Goal: Information Seeking & Learning: Learn about a topic

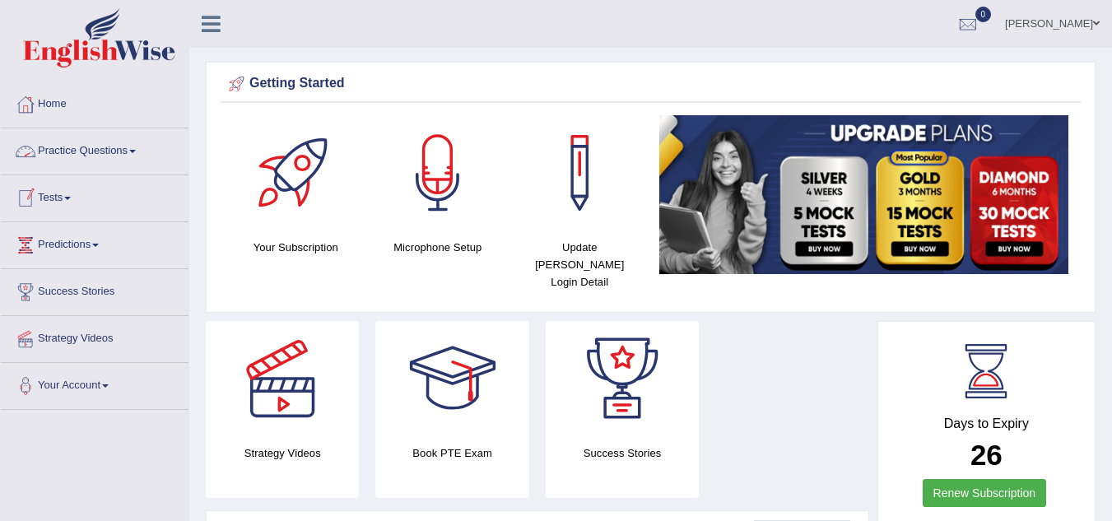
click at [125, 146] on link "Practice Questions" at bounding box center [95, 148] width 188 height 41
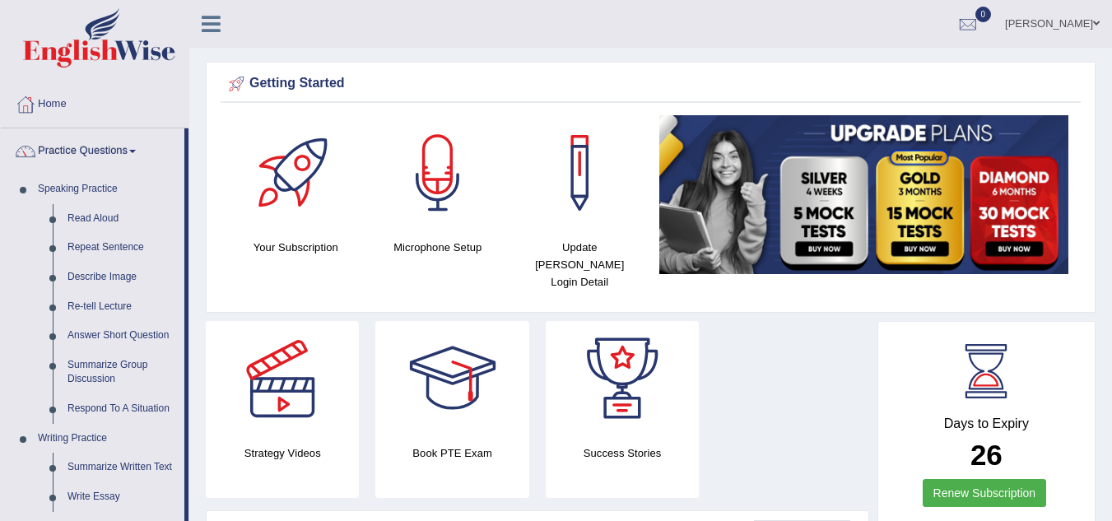
scroll to position [455, 0]
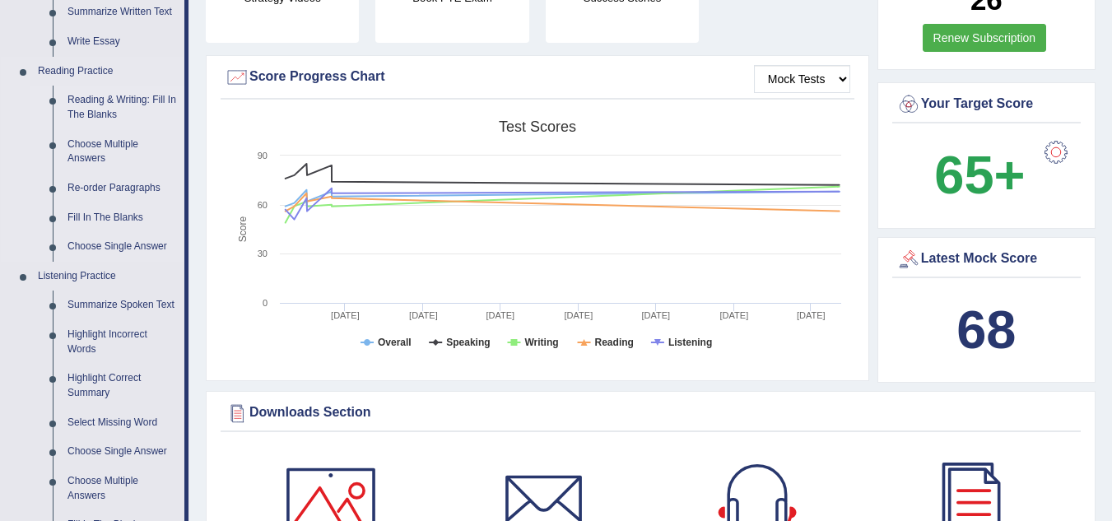
click at [89, 97] on link "Reading & Writing: Fill In The Blanks" at bounding box center [122, 108] width 124 height 44
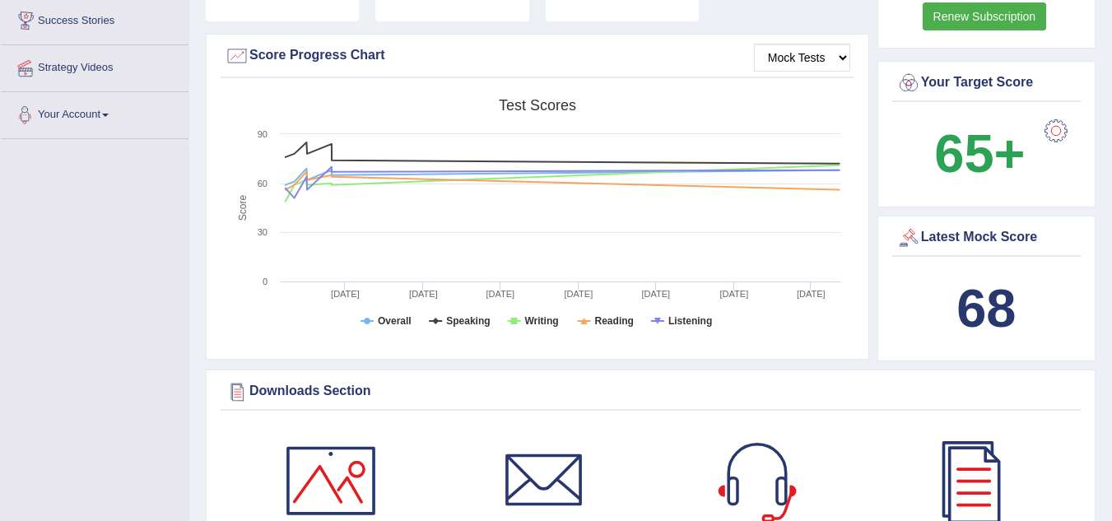
scroll to position [1150, 0]
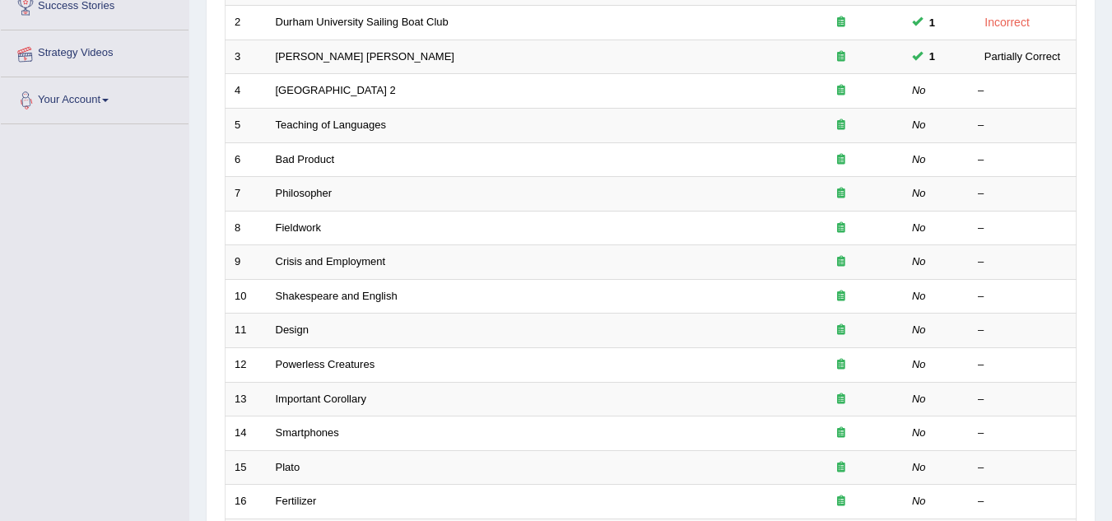
scroll to position [569, 0]
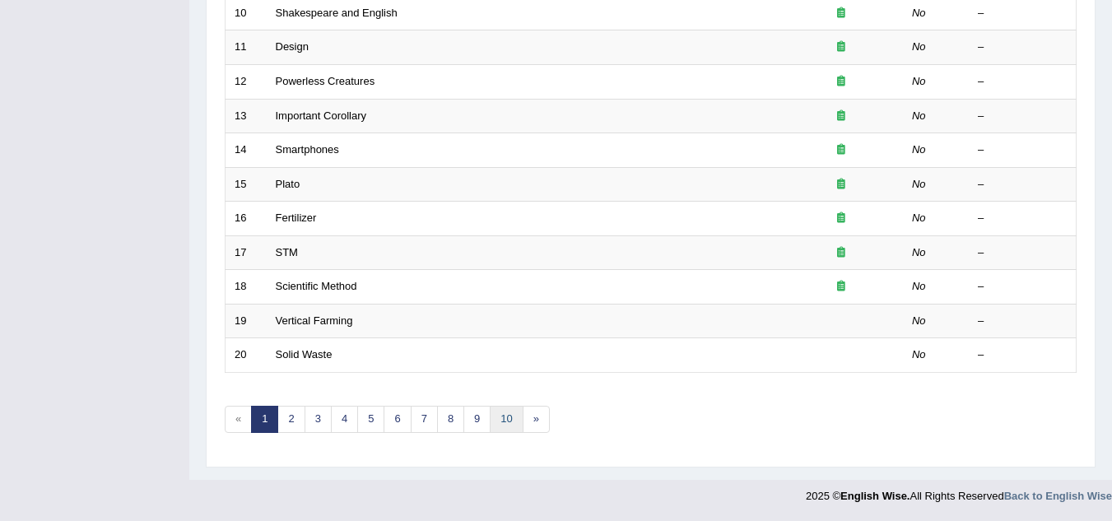
click at [510, 417] on link "10" at bounding box center [506, 419] width 33 height 27
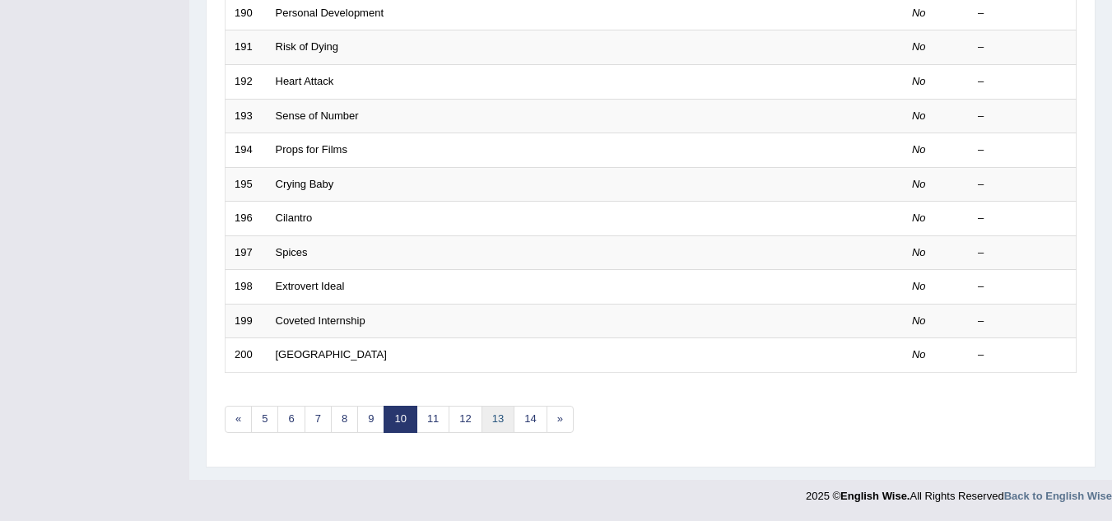
click at [500, 415] on link "13" at bounding box center [497, 419] width 33 height 27
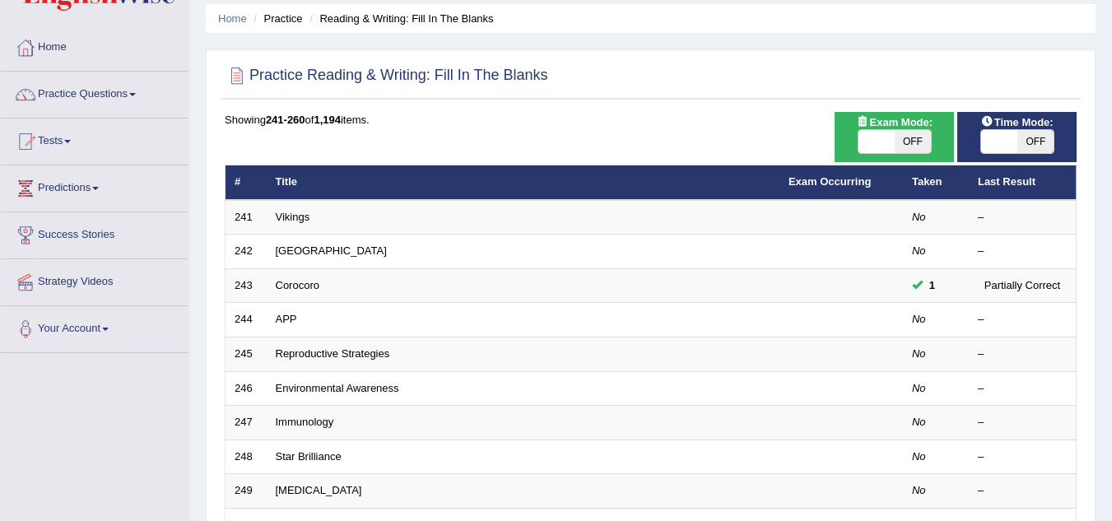
scroll to position [132, 0]
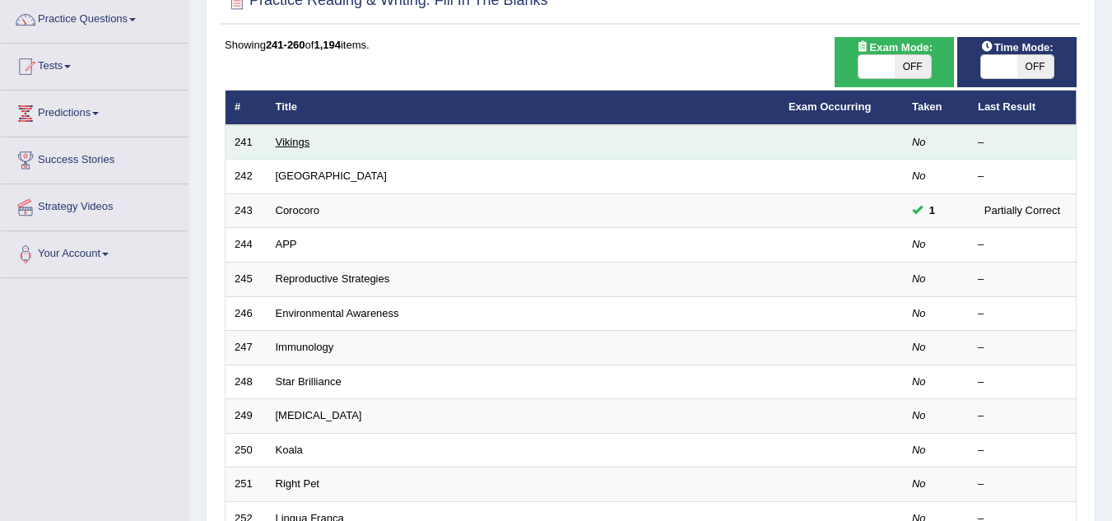
click at [301, 143] on link "Vikings" at bounding box center [293, 142] width 35 height 12
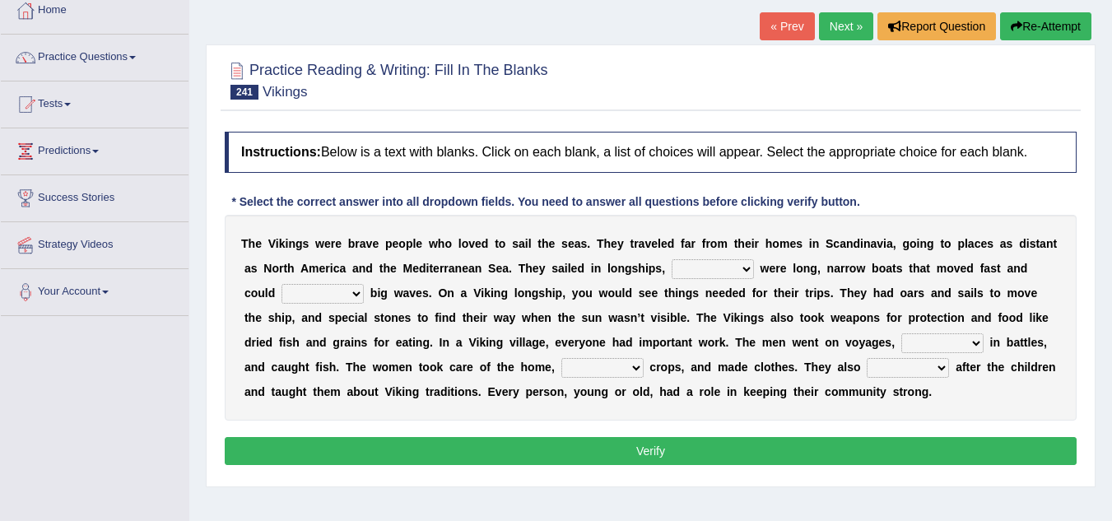
scroll to position [165, 0]
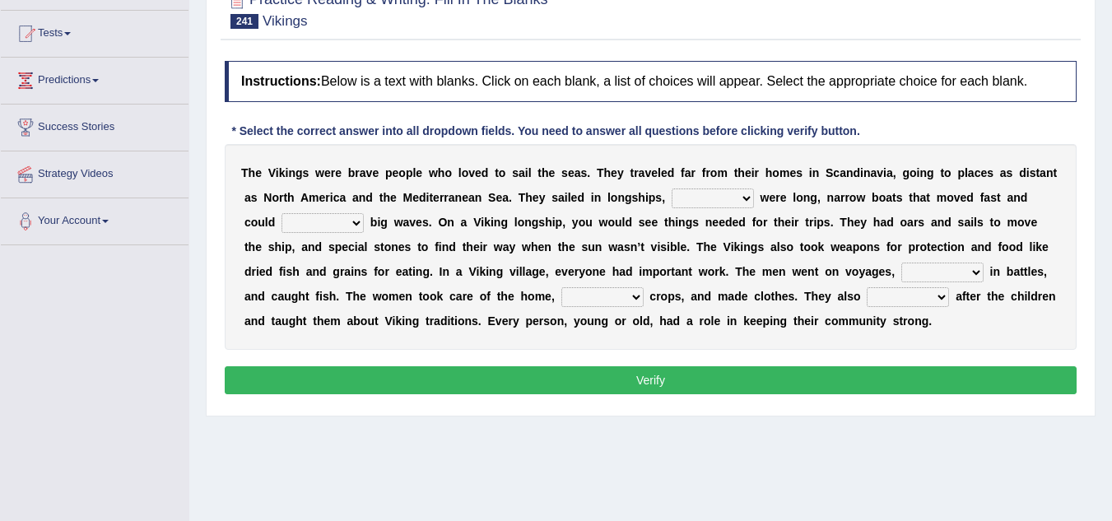
click at [746, 198] on select "that which what those" at bounding box center [713, 198] width 82 height 20
select select "which"
click at [672, 188] on select "that which what those" at bounding box center [713, 198] width 82 height 20
click at [357, 225] on select "handle whisper deal moderate" at bounding box center [322, 223] width 82 height 20
select select "handle"
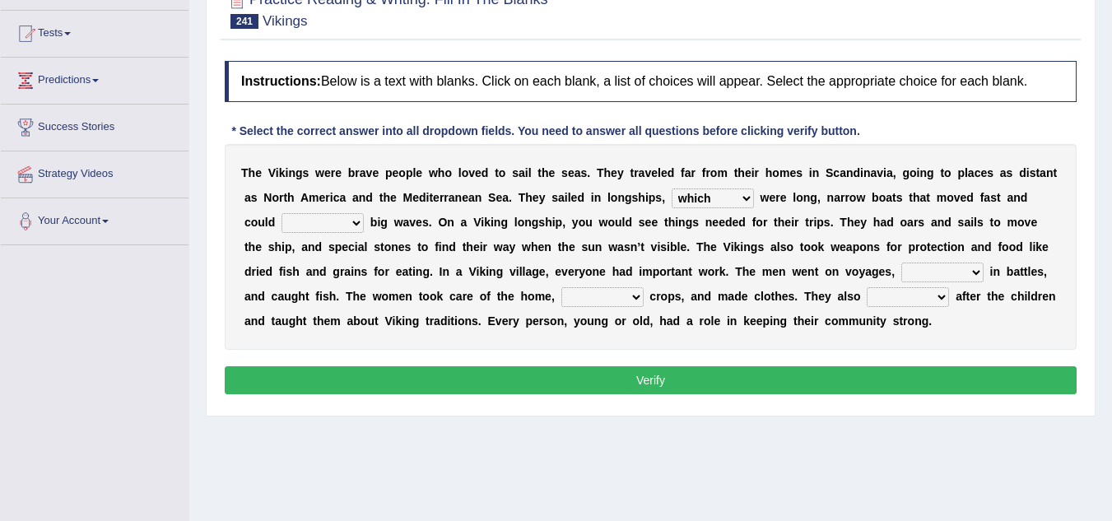
click at [281, 213] on select "handle whisper deal moderate" at bounding box center [322, 223] width 82 height 20
click at [979, 270] on select "injured opposed resolved fought" at bounding box center [942, 273] width 82 height 20
select select "fought"
click at [901, 263] on select "injured opposed resolved fought" at bounding box center [942, 273] width 82 height 20
click at [639, 295] on select "sorted pulled grew spilt" at bounding box center [602, 297] width 82 height 20
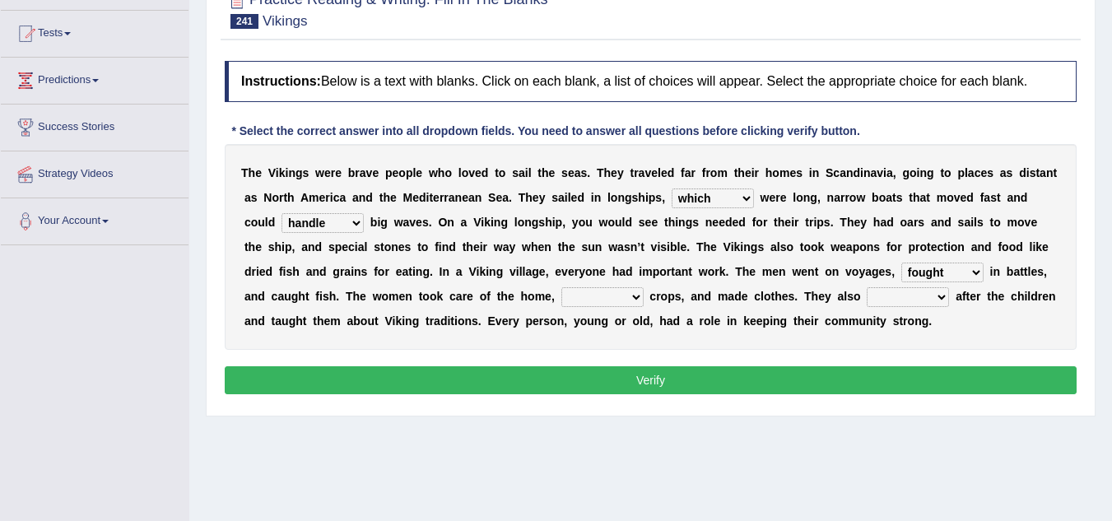
select select "grew"
click at [561, 287] on select "sorted pulled grew spilt" at bounding box center [602, 297] width 82 height 20
click at [939, 292] on select "looked put took tend" at bounding box center [908, 297] width 82 height 20
select select "looked"
click at [867, 287] on select "looked put took tend" at bounding box center [908, 297] width 82 height 20
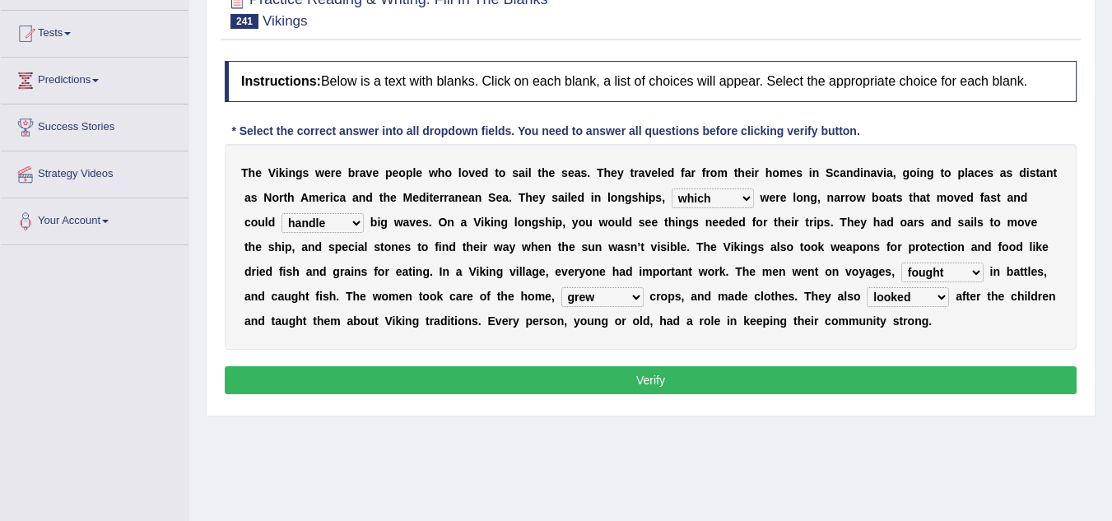
click at [813, 377] on button "Verify" at bounding box center [651, 380] width 852 height 28
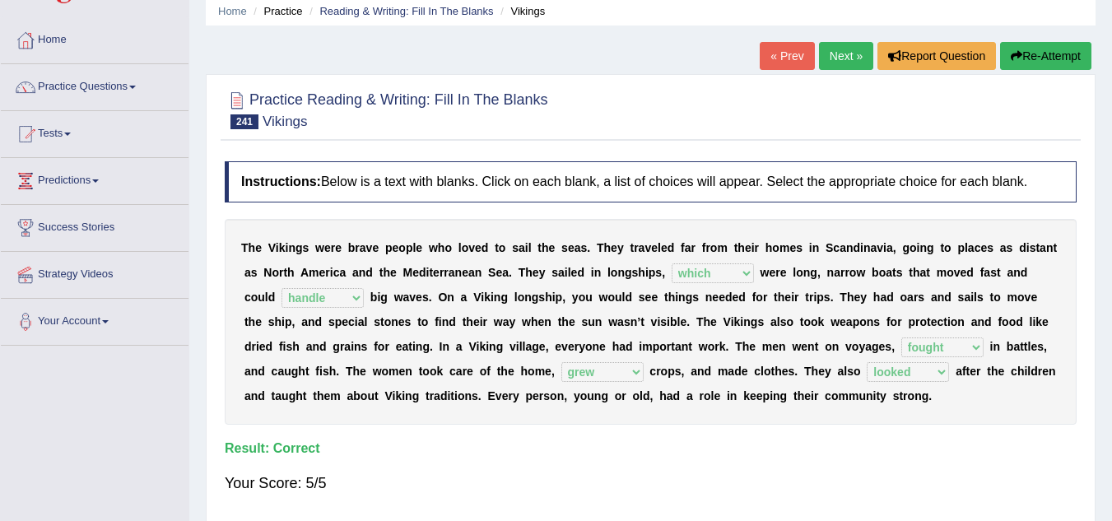
scroll to position [0, 0]
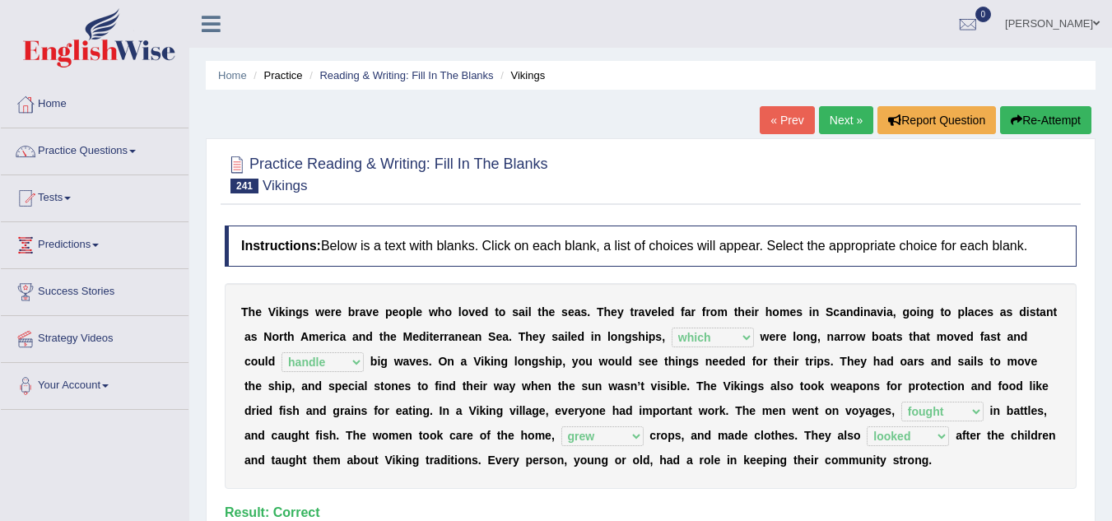
click at [840, 114] on link "Next »" at bounding box center [846, 120] width 54 height 28
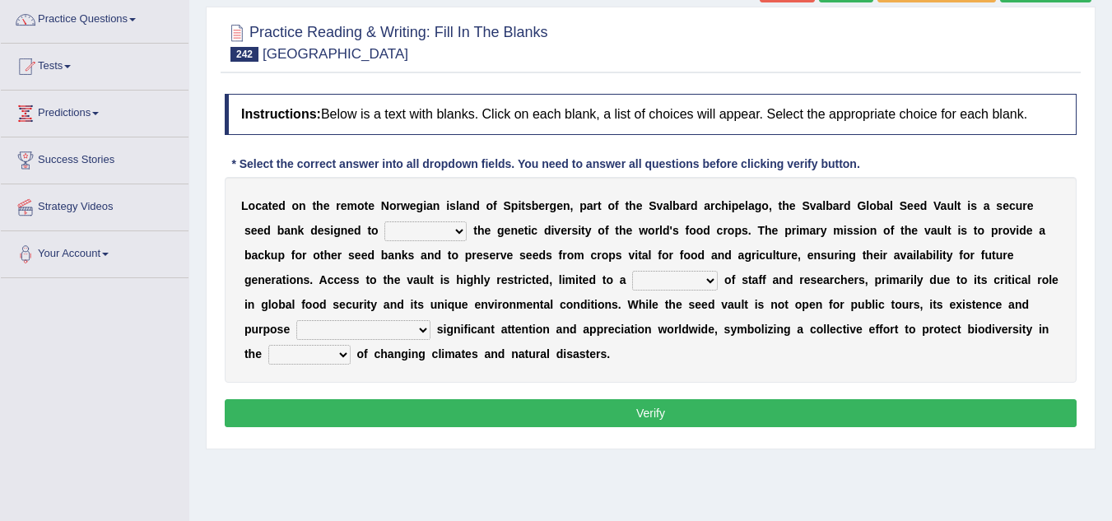
click at [454, 230] on select "withstand require safeguard remark" at bounding box center [425, 231] width 82 height 20
select select "safeguard"
click at [384, 221] on select "withstand require safeguard remark" at bounding box center [425, 231] width 82 height 20
click at [501, 282] on b "e" at bounding box center [504, 279] width 7 height 13
click at [719, 280] on b at bounding box center [721, 279] width 7 height 13
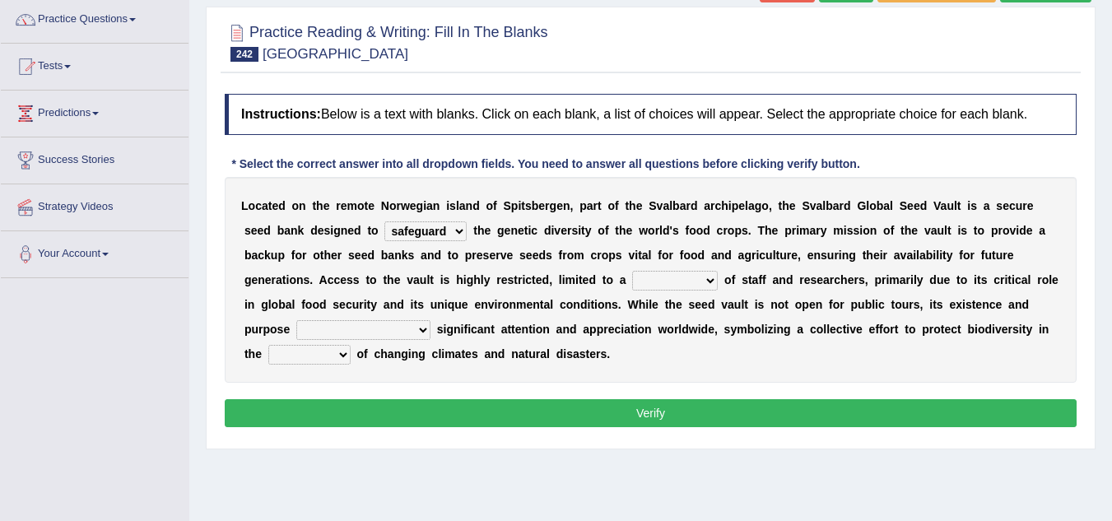
click at [708, 281] on select "component figure handful term" at bounding box center [675, 281] width 86 height 20
select select "component"
click at [632, 271] on select "component figure handful term" at bounding box center [675, 281] width 86 height 20
click at [393, 330] on select "garnering have garnered to garner are garnered" at bounding box center [363, 330] width 134 height 20
select select "have garnered"
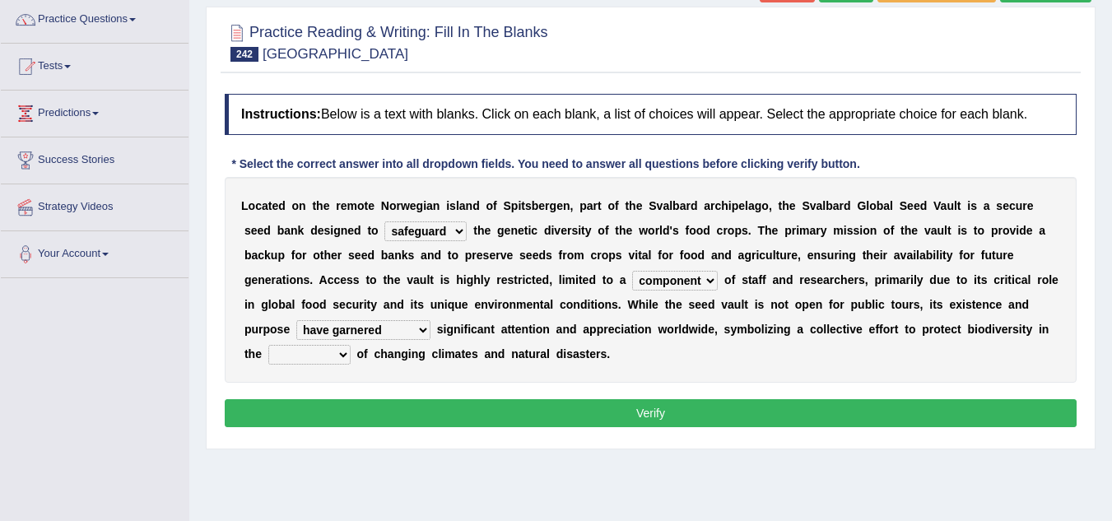
click at [296, 320] on select "garnering have garnered to garner are garnered" at bounding box center [363, 330] width 134 height 20
click at [309, 357] on select "mode direction face relation" at bounding box center [309, 355] width 82 height 20
select select "direction"
click at [268, 345] on select "mode direction face relation" at bounding box center [309, 355] width 82 height 20
click at [341, 415] on button "Verify" at bounding box center [651, 413] width 852 height 28
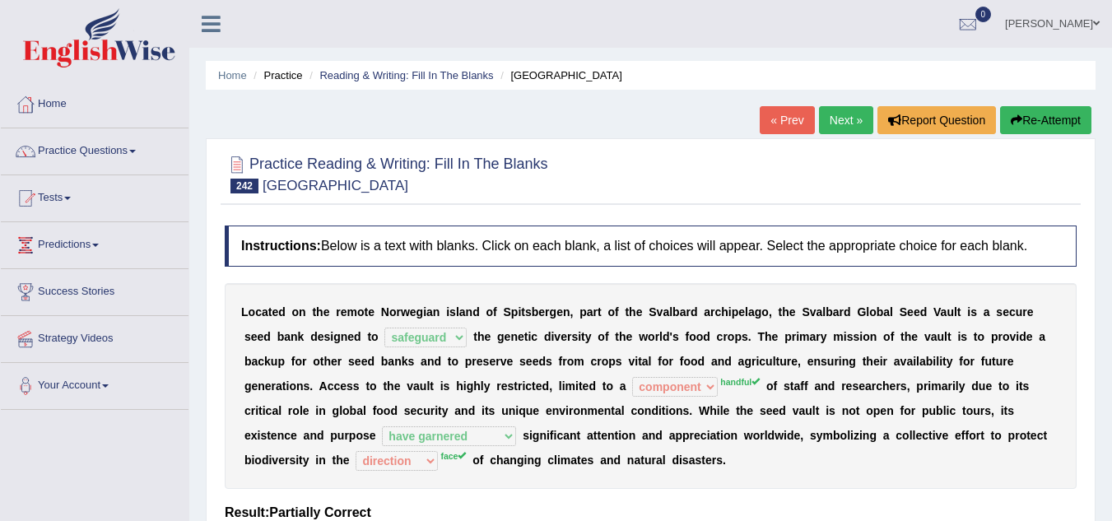
click at [846, 115] on link "Next »" at bounding box center [846, 120] width 54 height 28
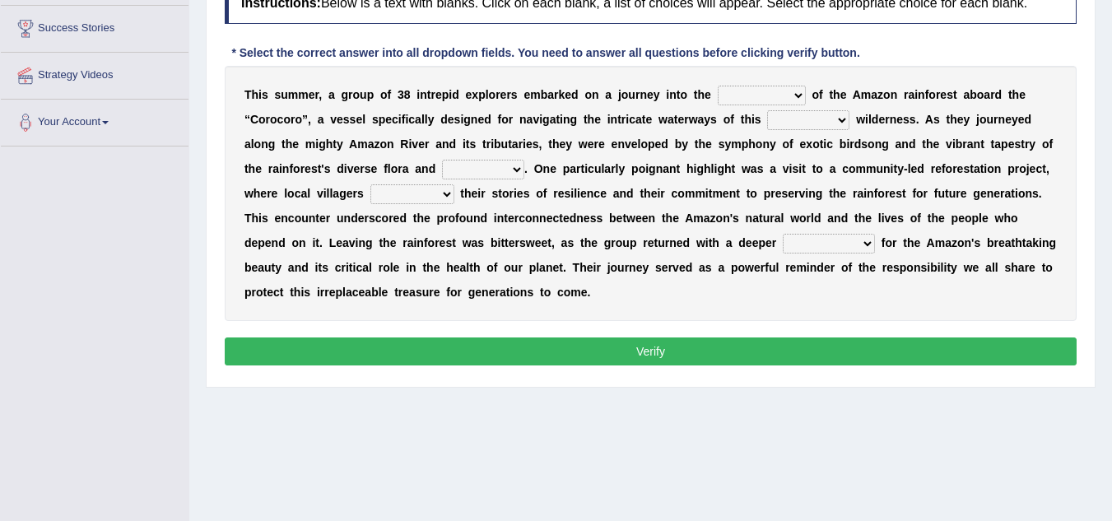
click at [801, 93] on select "cycle compilation heart source" at bounding box center [762, 96] width 88 height 20
select select "heart"
click at [718, 86] on select "cycle compilation heart source" at bounding box center [762, 96] width 88 height 20
click at [841, 120] on select "literary lush neutral adequate" at bounding box center [808, 120] width 82 height 20
select select "adequate"
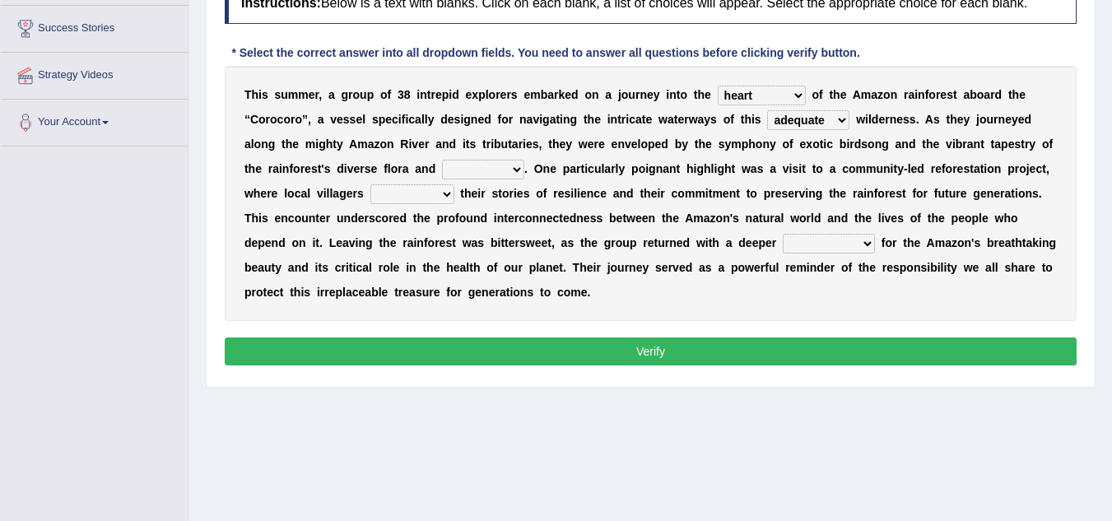
click at [767, 110] on select "literary lush neutral adequate" at bounding box center [808, 120] width 82 height 20
click at [511, 166] on select "guts fauna portions variability" at bounding box center [483, 170] width 82 height 20
select select "fauna"
click at [442, 160] on select "guts fauna portions variability" at bounding box center [483, 170] width 82 height 20
click at [448, 198] on select "supervised negotiated ignored shared" at bounding box center [412, 194] width 84 height 20
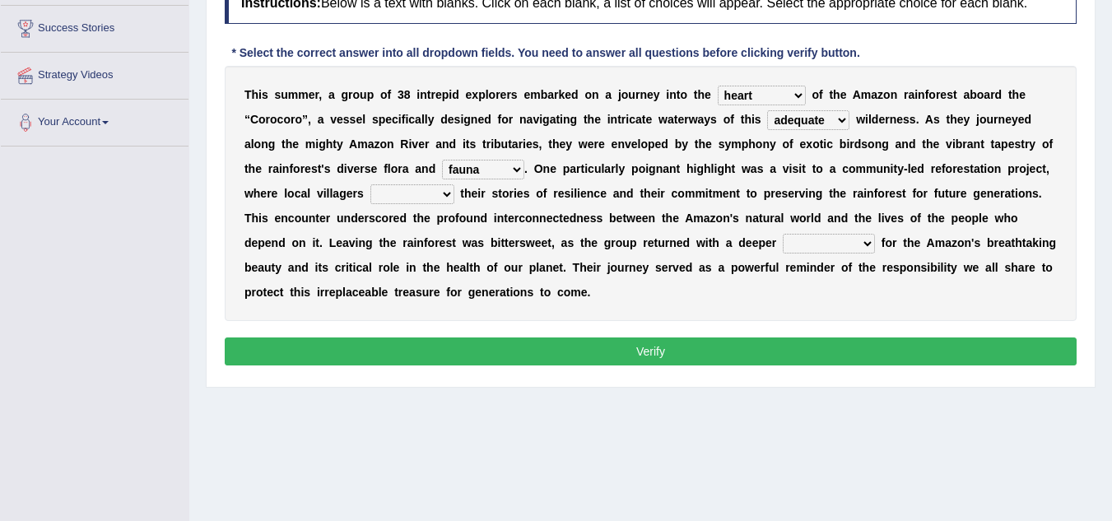
select select "shared"
click at [370, 184] on select "supervised negotiated ignored shared" at bounding box center [412, 194] width 84 height 20
click at [864, 244] on select "flexibility expansion maturity appreciation" at bounding box center [829, 244] width 92 height 20
select select "expansion"
click at [783, 234] on select "flexibility expansion maturity appreciation" at bounding box center [829, 244] width 92 height 20
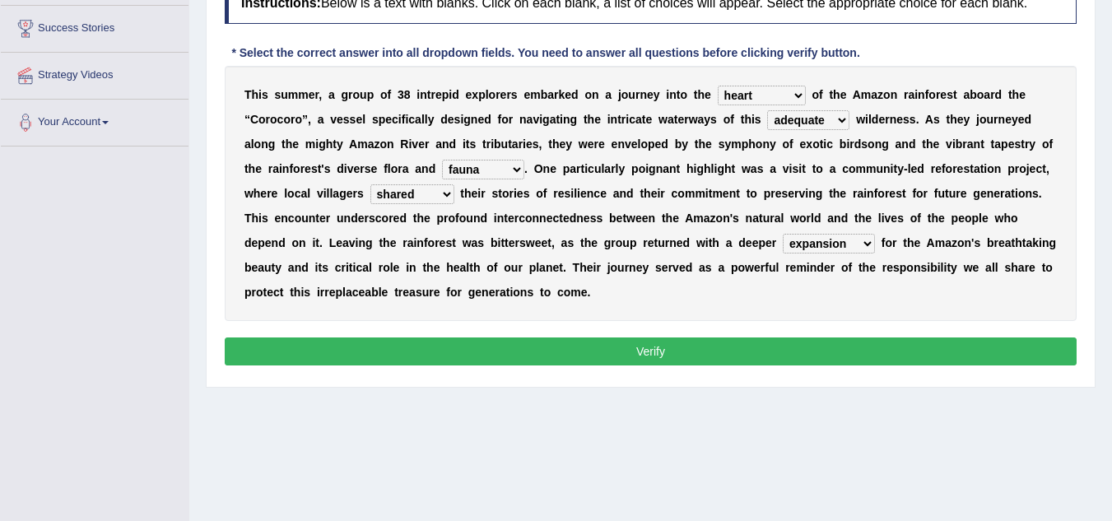
click at [812, 347] on button "Verify" at bounding box center [651, 351] width 852 height 28
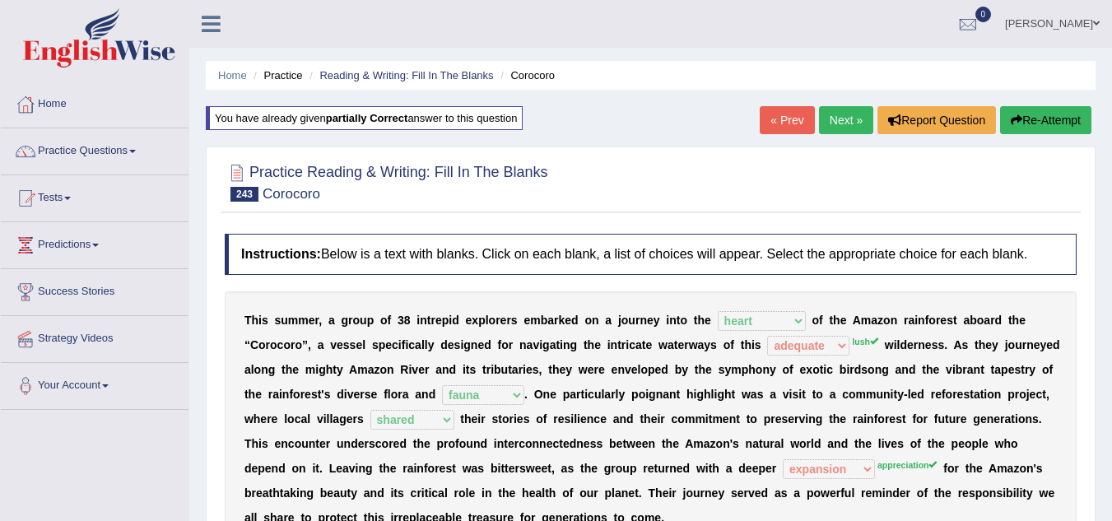
click at [841, 116] on link "Next »" at bounding box center [846, 120] width 54 height 28
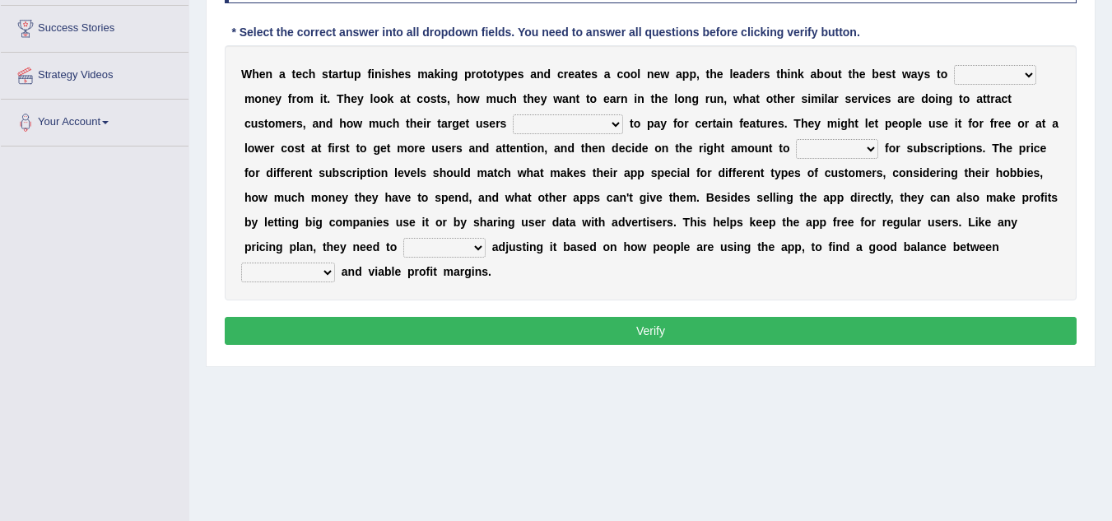
scroll to position [232, 0]
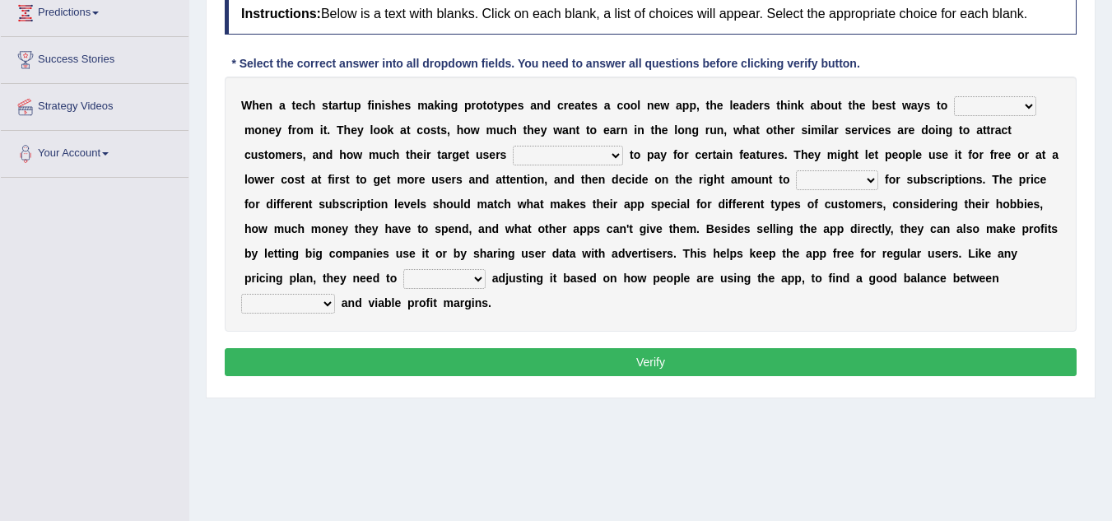
click at [1030, 103] on select "make ensure offer pull" at bounding box center [995, 106] width 82 height 20
select select "make"
click at [954, 96] on select "make ensure offer pull" at bounding box center [995, 106] width 82 height 20
click at [615, 155] on select "willingly are willing that willingness willing" at bounding box center [568, 156] width 110 height 20
select select "willing"
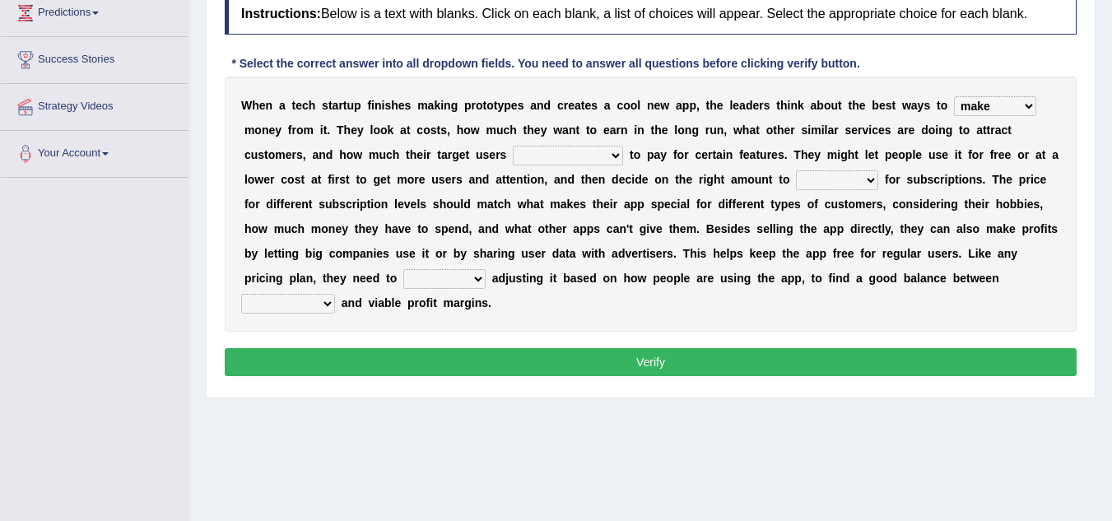
click at [513, 146] on select "willingly are willing that willingness willing" at bounding box center [568, 156] width 110 height 20
click at [875, 182] on select "prepare illuminate charge evaluate" at bounding box center [837, 180] width 82 height 20
select select "charge"
click at [796, 170] on select "prepare illuminate charge evaluate" at bounding box center [837, 180] width 82 height 20
click at [481, 279] on select "keep turn provide expose" at bounding box center [444, 279] width 82 height 20
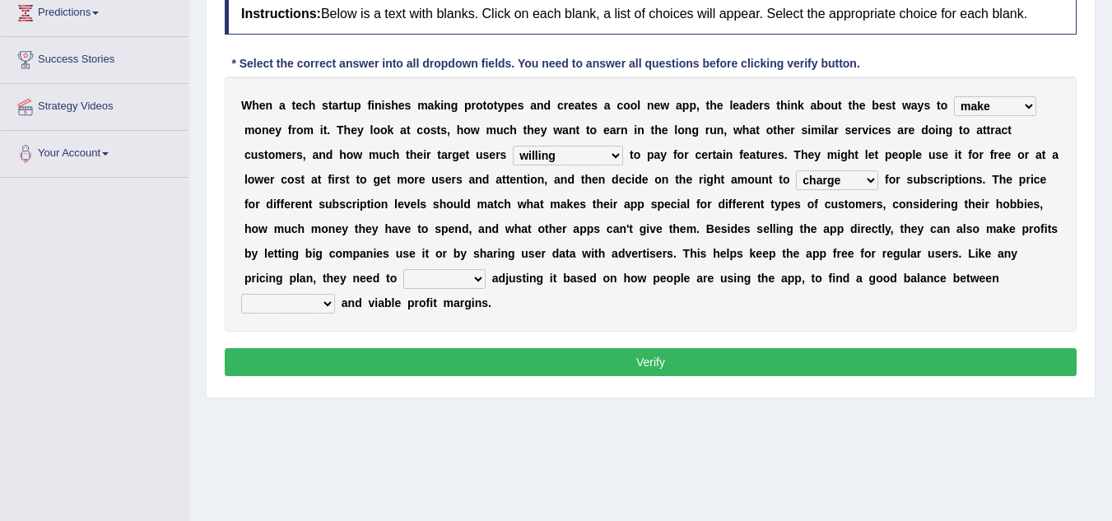
select select "keep"
click at [403, 269] on select "keep turn provide expose" at bounding box center [444, 279] width 82 height 20
click at [328, 301] on select "affordability assignments borders participants" at bounding box center [288, 304] width 94 height 20
select select "participants"
click at [241, 294] on select "affordability assignments borders participants" at bounding box center [288, 304] width 94 height 20
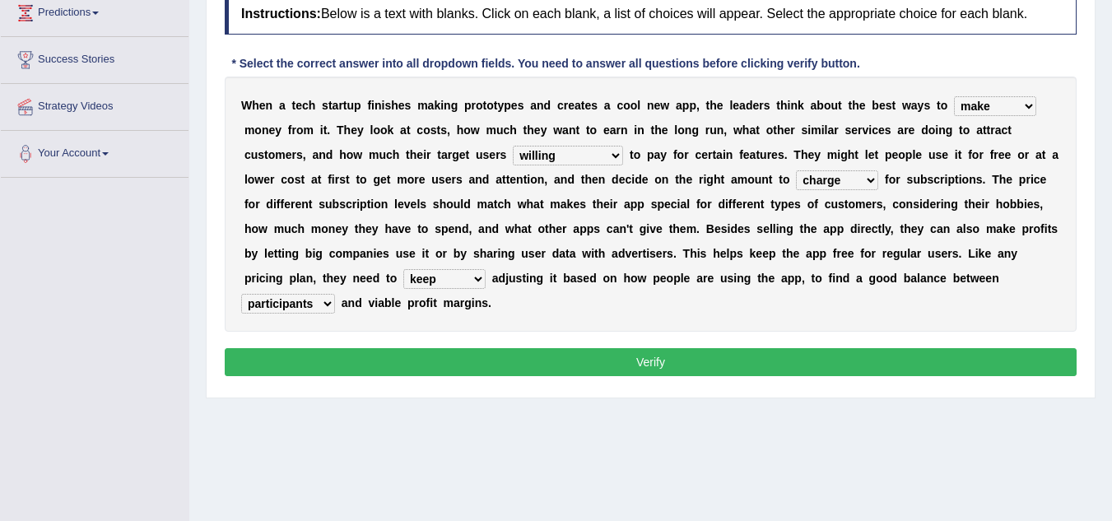
click at [374, 355] on button "Verify" at bounding box center [651, 362] width 852 height 28
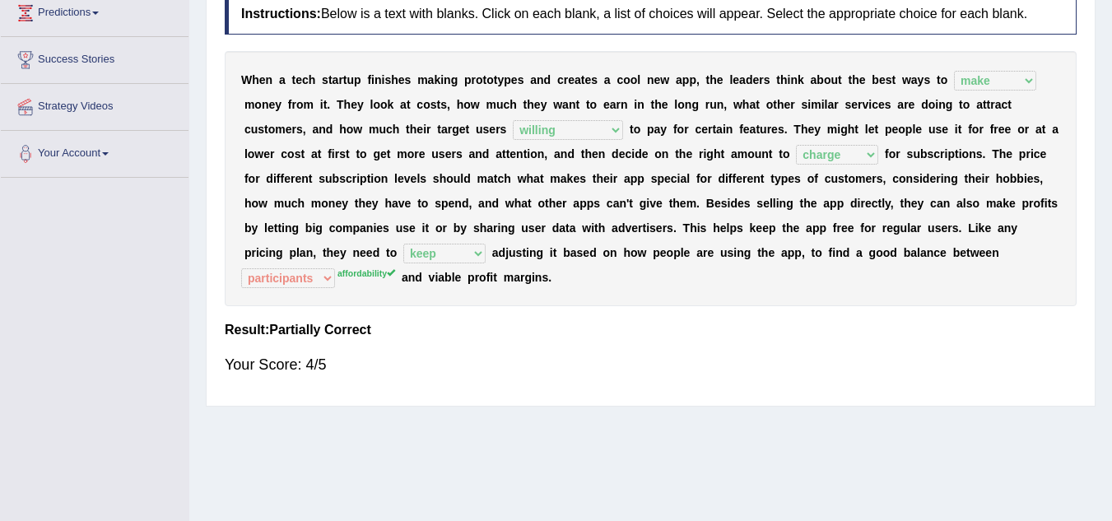
scroll to position [0, 0]
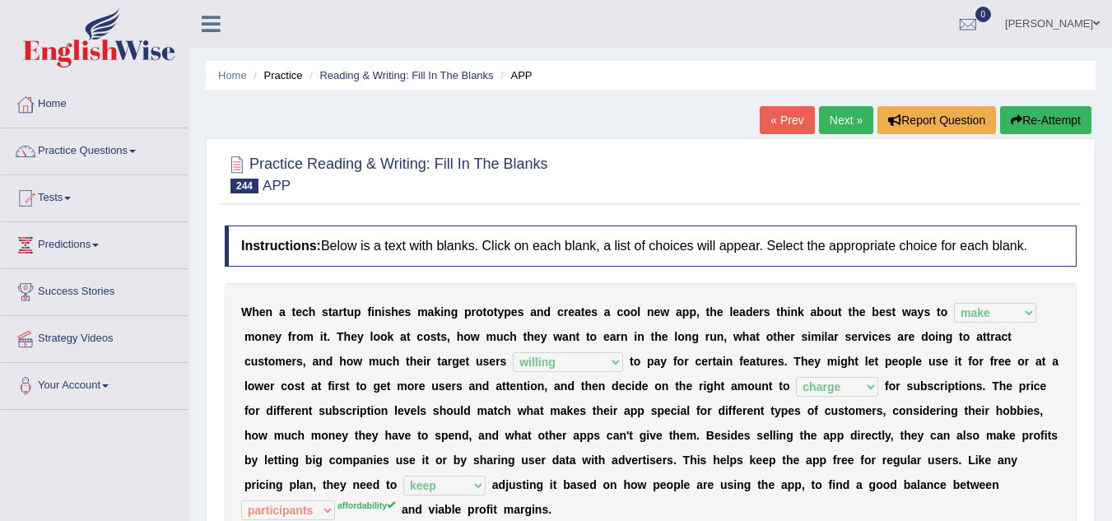
click at [849, 119] on link "Next »" at bounding box center [846, 120] width 54 height 28
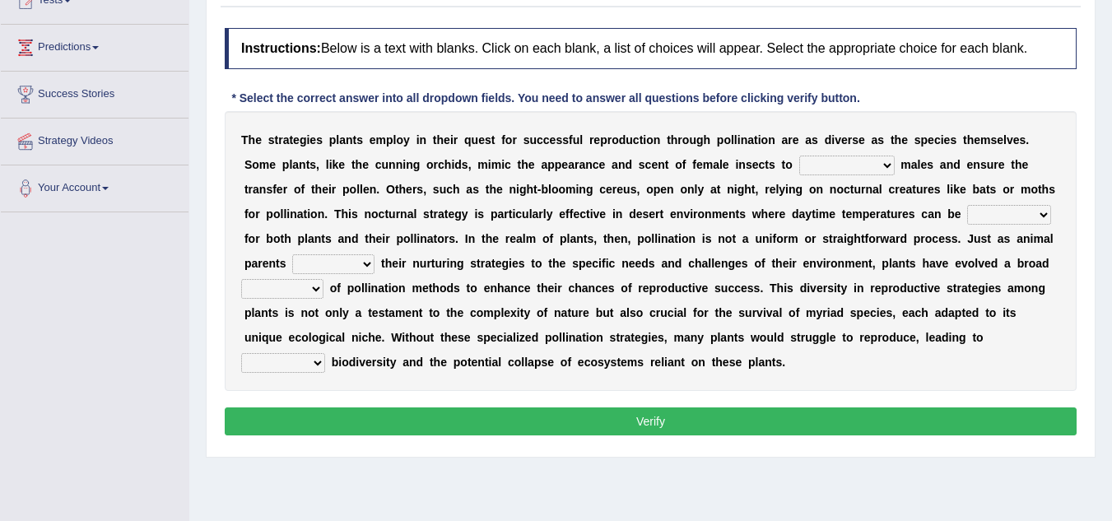
scroll to position [165, 0]
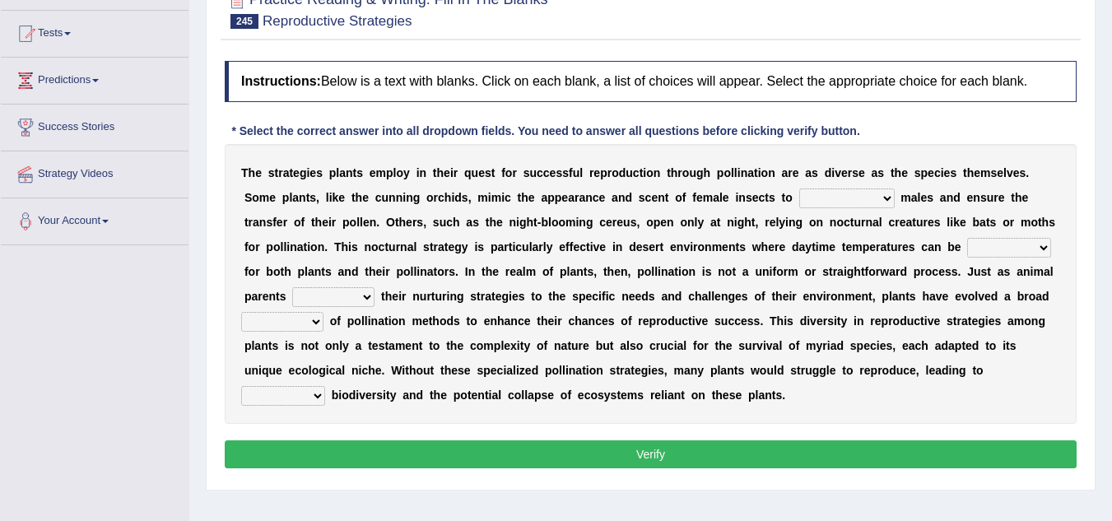
click at [886, 198] on select "acknowledge view discourage attract" at bounding box center [846, 198] width 95 height 20
select select "attract"
click at [799, 188] on select "acknowledge view discourage attract" at bounding box center [846, 198] width 95 height 20
click at [1044, 247] on select "prohibitive prohibited prohibiting prohibition" at bounding box center [1009, 248] width 84 height 20
select select "prohibitive"
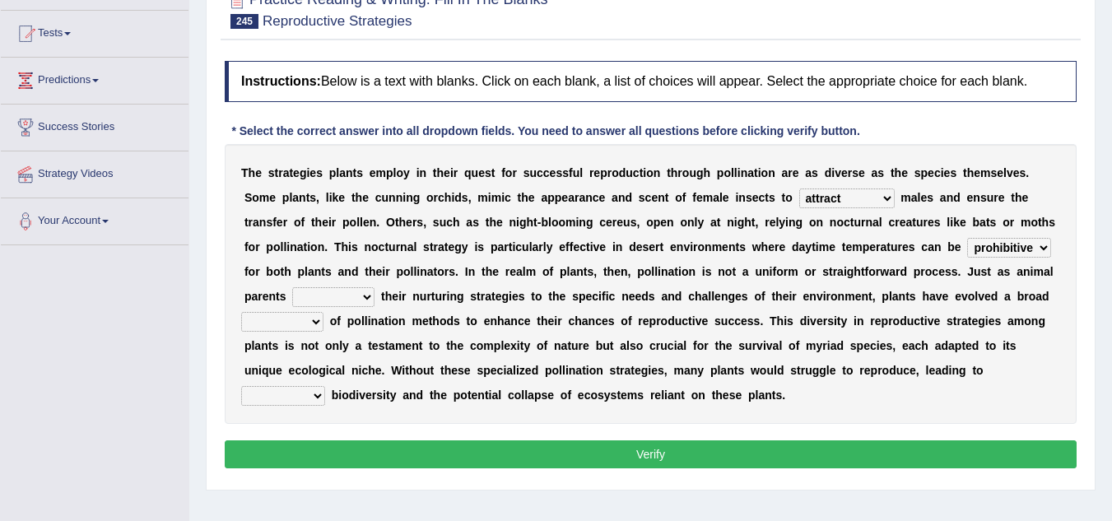
click at [967, 238] on select "prohibitive prohibited prohibiting prohibition" at bounding box center [1009, 248] width 84 height 20
click at [370, 295] on select "relax advocate adapt win" at bounding box center [333, 297] width 82 height 20
select select "adapt"
click at [292, 287] on select "relax advocate adapt win" at bounding box center [333, 297] width 82 height 20
click at [313, 319] on select "spectrum survival revenue zone" at bounding box center [282, 322] width 82 height 20
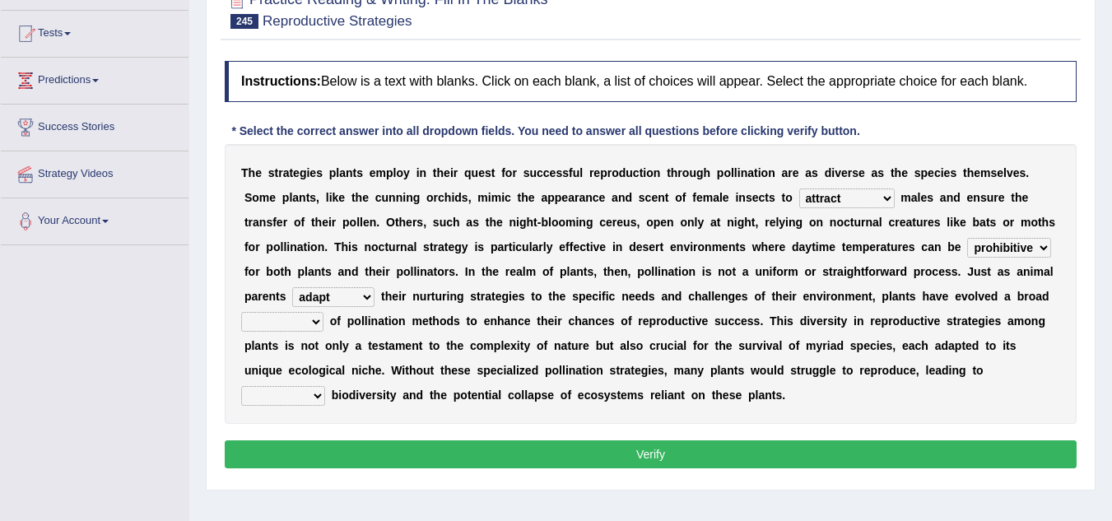
select select "survival"
click at [241, 312] on select "spectrum survival revenue zone" at bounding box center [282, 322] width 82 height 20
click at [311, 395] on select "initial diminished prime retired" at bounding box center [283, 396] width 84 height 20
select select "diminished"
click at [241, 386] on select "initial diminished prime retired" at bounding box center [283, 396] width 84 height 20
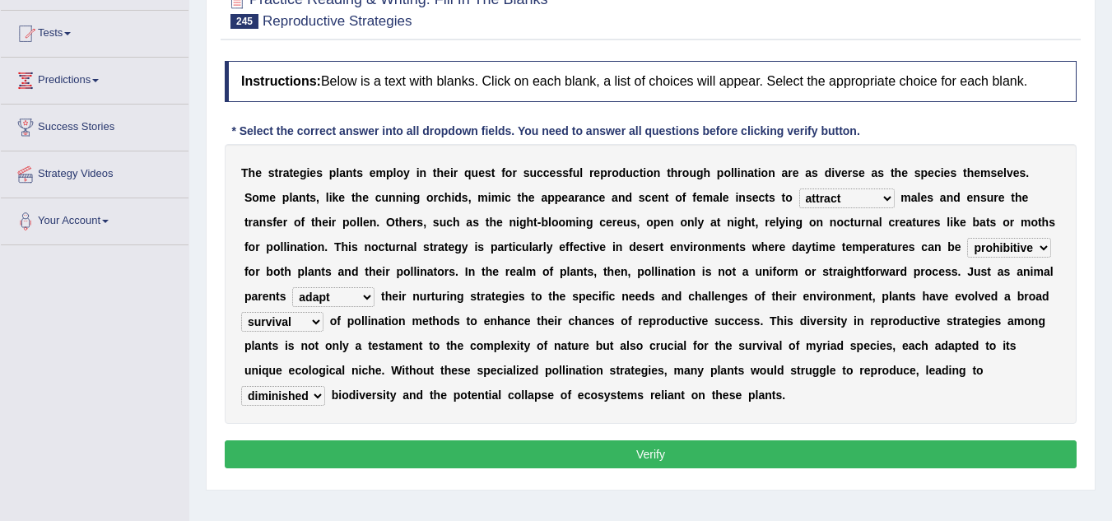
click at [311, 319] on select "spectrum survival revenue zone" at bounding box center [282, 322] width 82 height 20
select select "spectrum"
click at [241, 312] on select "spectrum survival revenue zone" at bounding box center [282, 322] width 82 height 20
click at [527, 453] on button "Verify" at bounding box center [651, 454] width 852 height 28
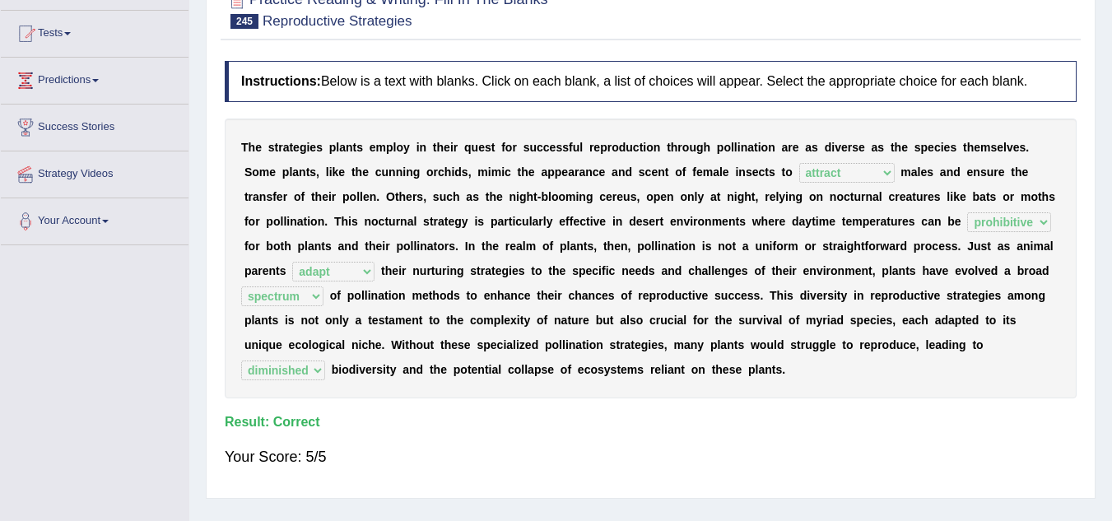
scroll to position [0, 0]
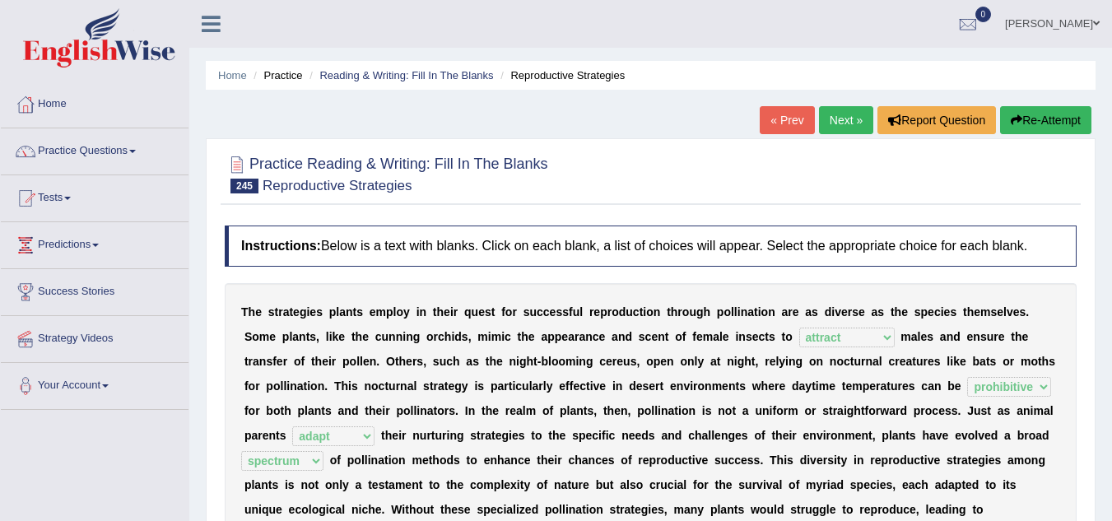
click at [841, 119] on link "Next »" at bounding box center [846, 120] width 54 height 28
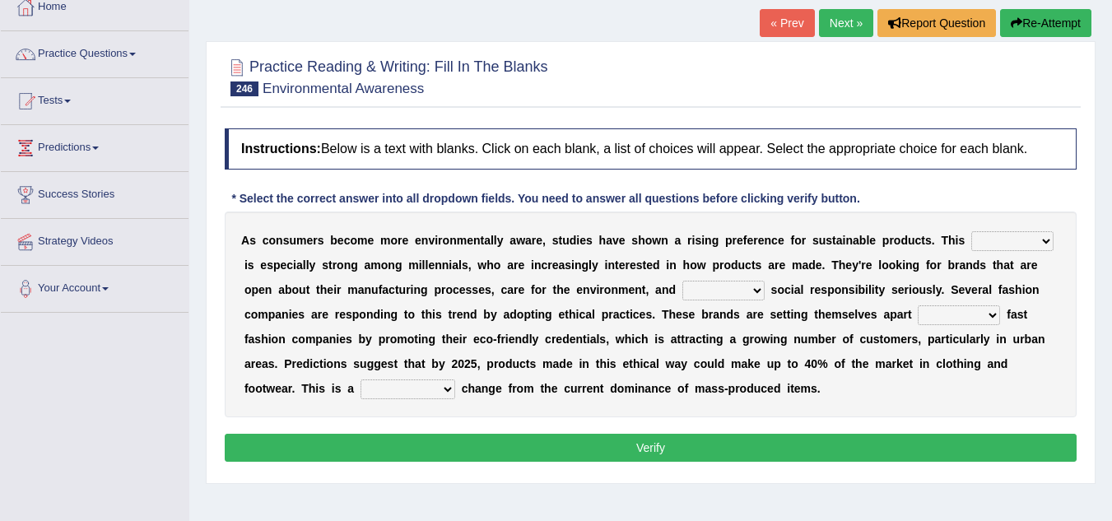
scroll to position [99, 0]
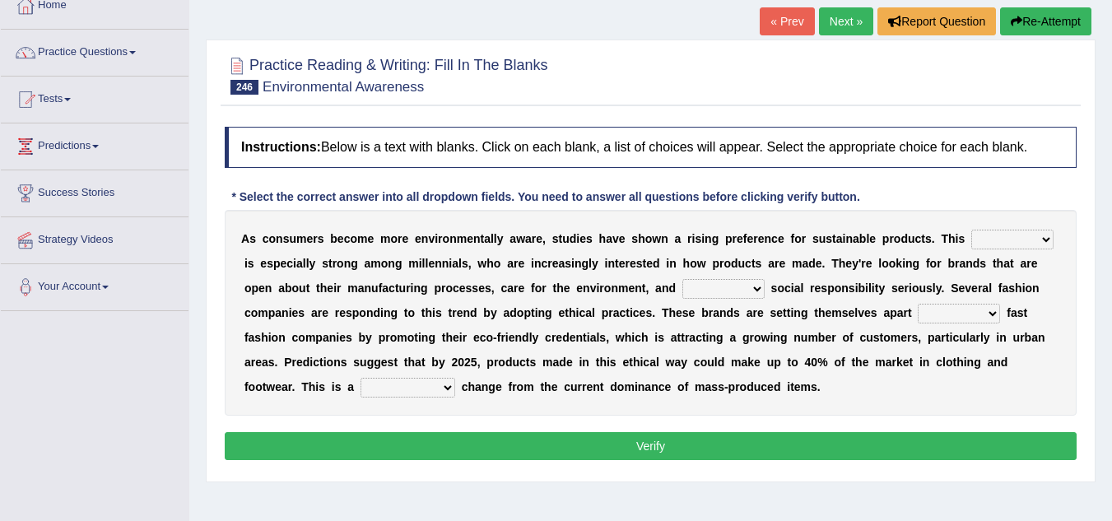
click at [1050, 236] on select "duty balance context trend" at bounding box center [1012, 240] width 82 height 20
select select "trend"
click at [971, 230] on select "duty balance context trend" at bounding box center [1012, 240] width 82 height 20
click at [756, 290] on select "take raise get make" at bounding box center [723, 289] width 82 height 20
select select "take"
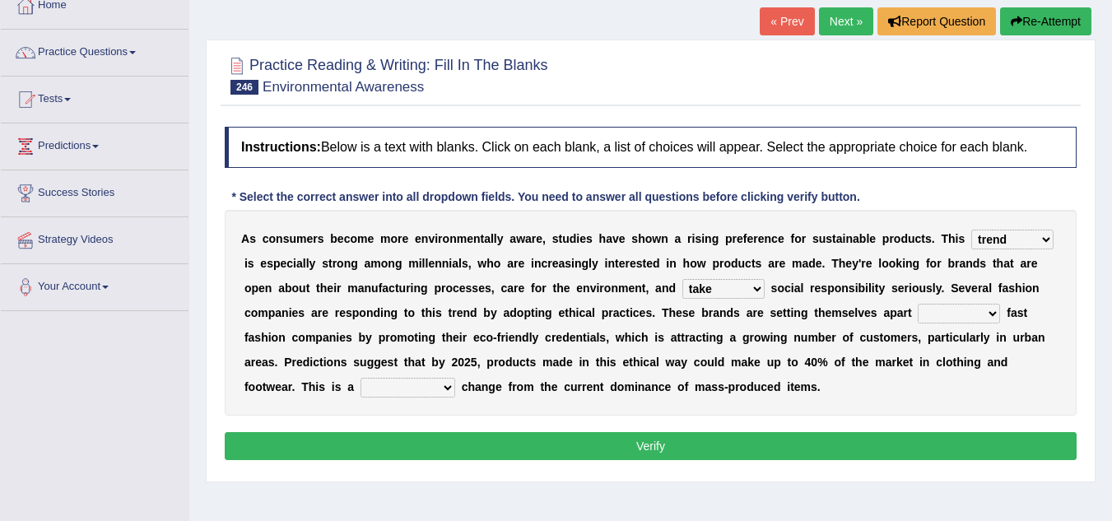
click at [682, 279] on select "take raise get make" at bounding box center [723, 289] width 82 height 20
click at [992, 313] on select "into for away from" at bounding box center [959, 314] width 82 height 20
select select "from"
click at [918, 304] on select "into for away from" at bounding box center [959, 314] width 82 height 20
click at [439, 388] on select "respective conventional potential significant" at bounding box center [407, 388] width 95 height 20
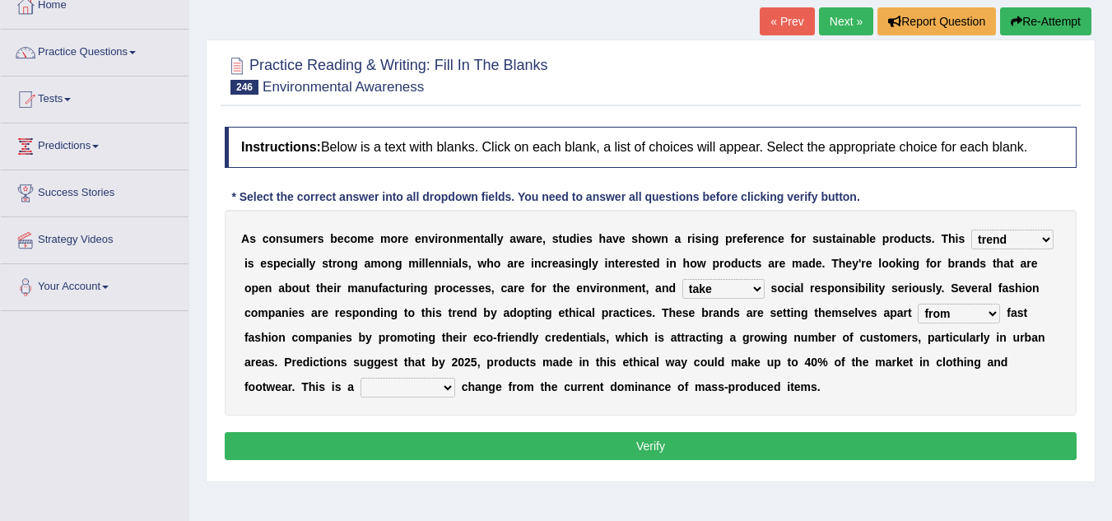
select select "significant"
click at [360, 378] on select "respective conventional potential significant" at bounding box center [407, 388] width 95 height 20
click at [501, 450] on button "Verify" at bounding box center [651, 446] width 852 height 28
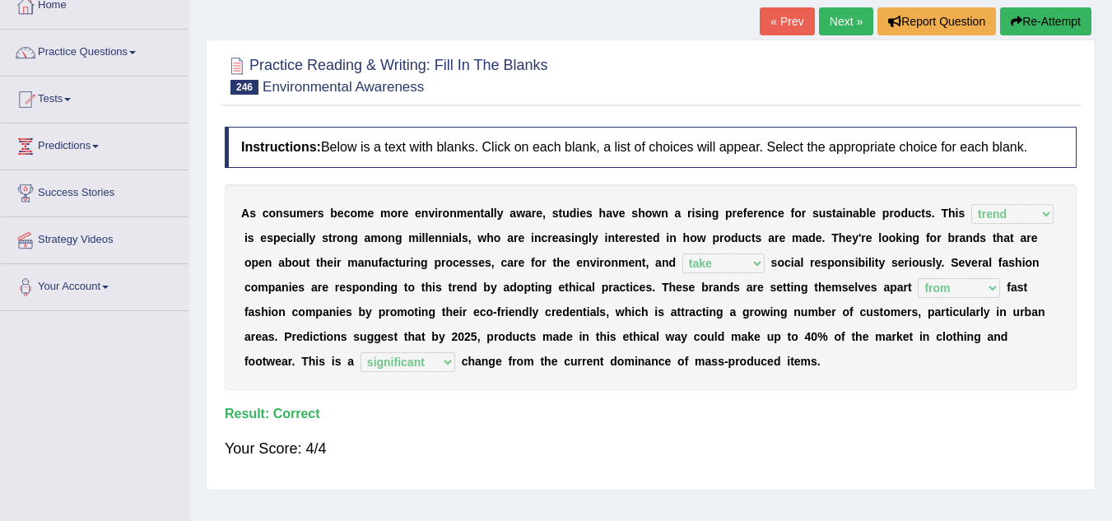
click at [844, 18] on link "Next »" at bounding box center [846, 21] width 54 height 28
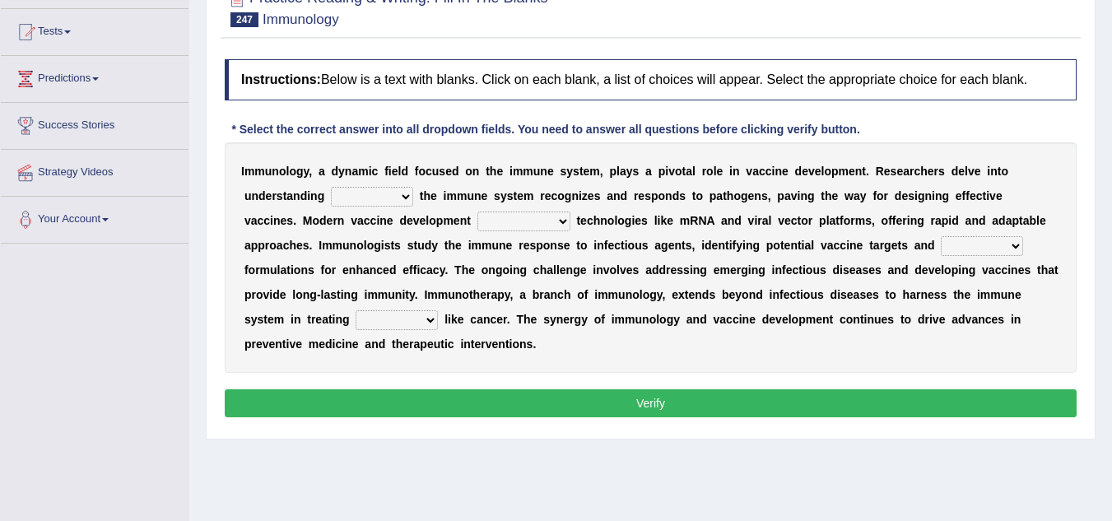
scroll to position [165, 0]
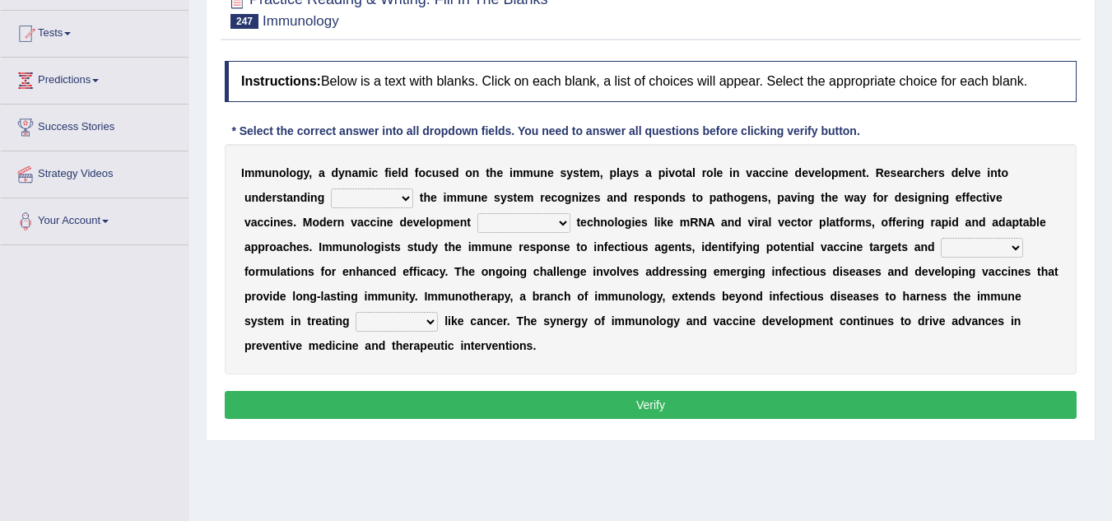
click at [402, 202] on select "which what that how" at bounding box center [372, 198] width 82 height 20
select select "how"
click at [331, 188] on select "which what that how" at bounding box center [372, 198] width 82 height 20
click at [560, 214] on select "persists settles incorporates isolates" at bounding box center [523, 223] width 93 height 20
select select "incorporates"
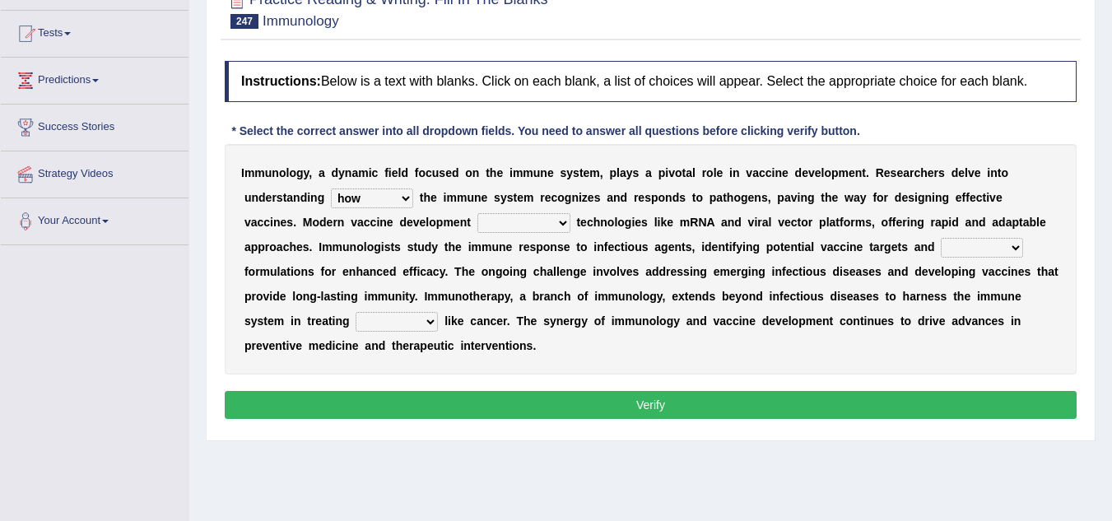
click at [477, 213] on select "persists settles incorporates isolates" at bounding box center [523, 223] width 93 height 20
click at [1011, 244] on select "funding slipping spreading optimizing" at bounding box center [982, 248] width 82 height 20
select select "optimizing"
click at [941, 238] on select "funding slipping spreading optimizing" at bounding box center [982, 248] width 82 height 20
click at [434, 324] on select "conditions attitudes themes projects" at bounding box center [397, 322] width 82 height 20
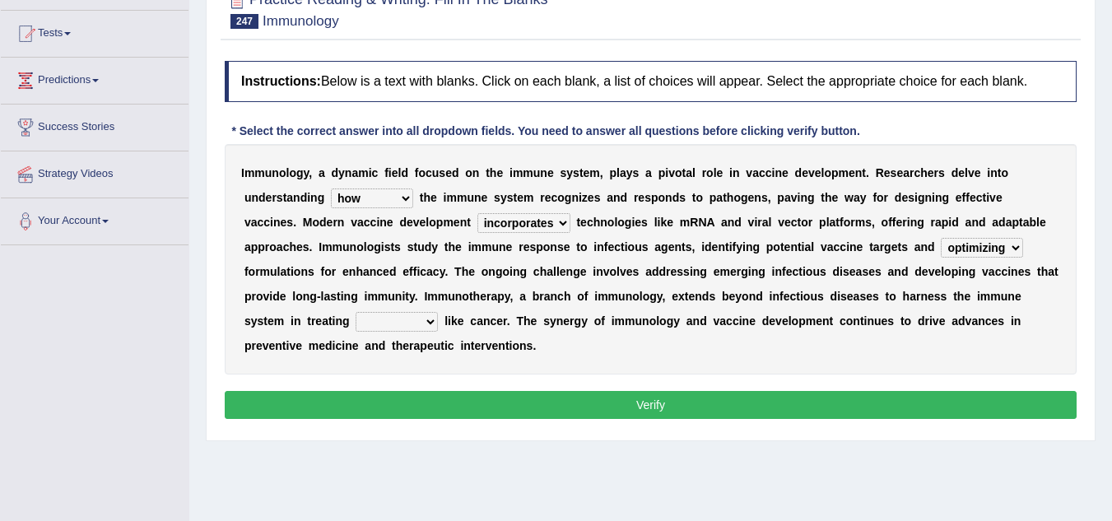
select select "conditions"
click at [356, 312] on select "conditions attitudes themes projects" at bounding box center [397, 322] width 82 height 20
click at [471, 399] on button "Verify" at bounding box center [651, 405] width 852 height 28
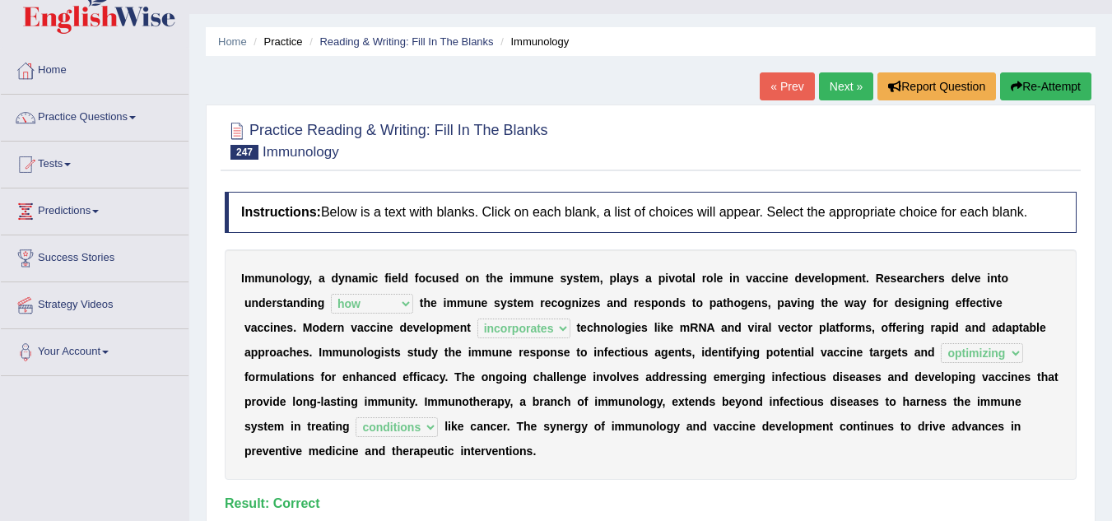
scroll to position [0, 0]
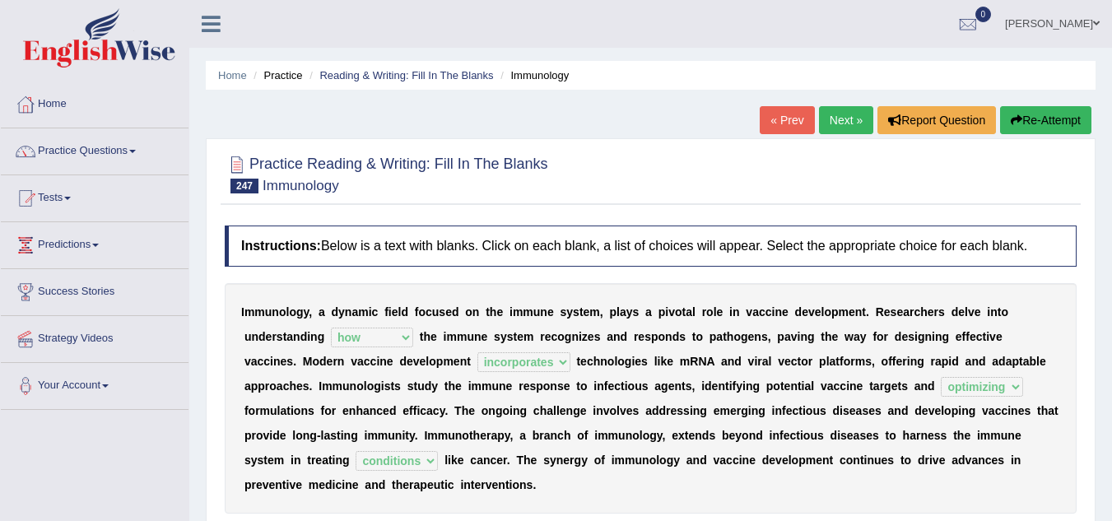
click at [844, 119] on link "Next »" at bounding box center [846, 120] width 54 height 28
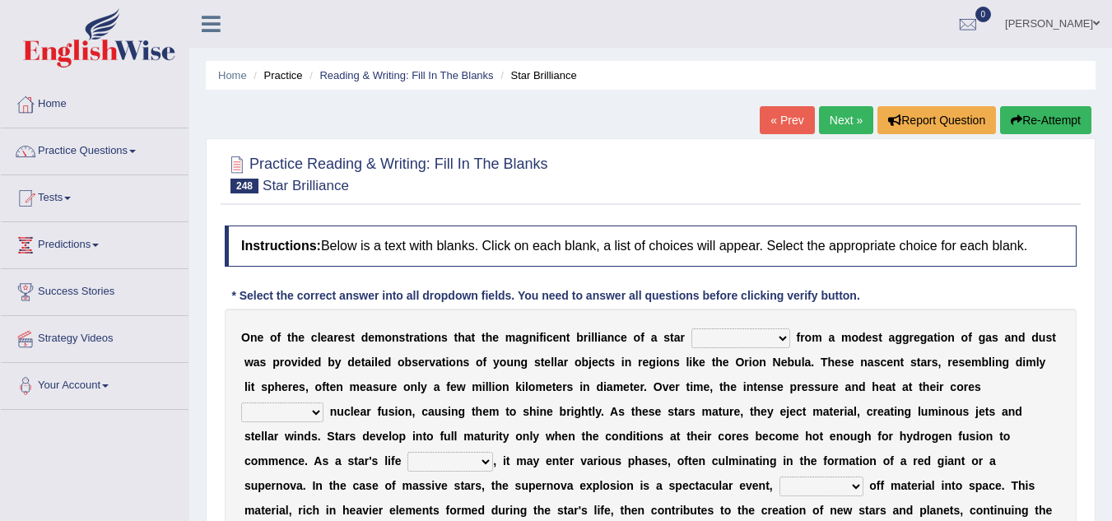
click at [788, 337] on select "impersonates subordinates coordinates originates" at bounding box center [740, 338] width 99 height 20
select select "originates"
click at [691, 328] on select "impersonates subordinates coordinates originates" at bounding box center [740, 338] width 99 height 20
click at [316, 407] on select "reside verify transport initiate" at bounding box center [282, 412] width 82 height 20
click at [241, 402] on select "reside verify transport initiate" at bounding box center [282, 412] width 82 height 20
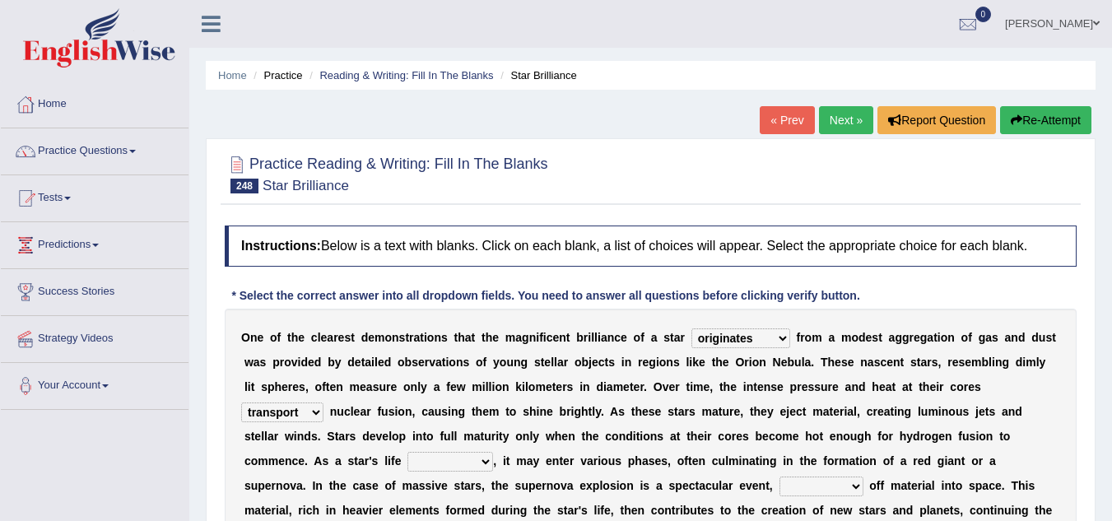
scroll to position [343, 0]
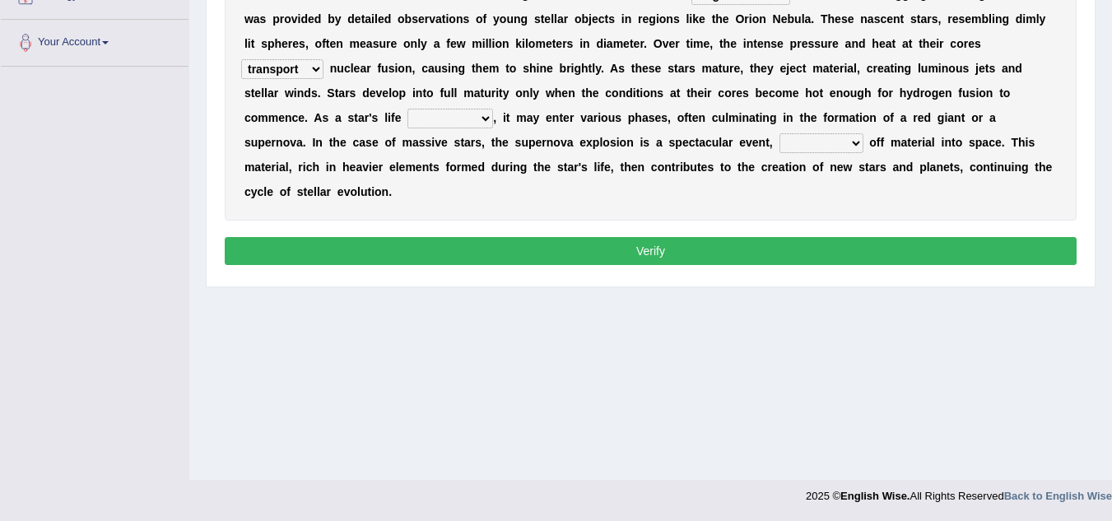
select select "verify"
click at [482, 114] on select "inserts revises extracts progresses" at bounding box center [450, 119] width 86 height 20
select select "progresses"
click at [407, 109] on select "inserts revises extracts progresses" at bounding box center [450, 119] width 86 height 20
click at [853, 142] on select "turning channeling hauling casting" at bounding box center [821, 143] width 84 height 20
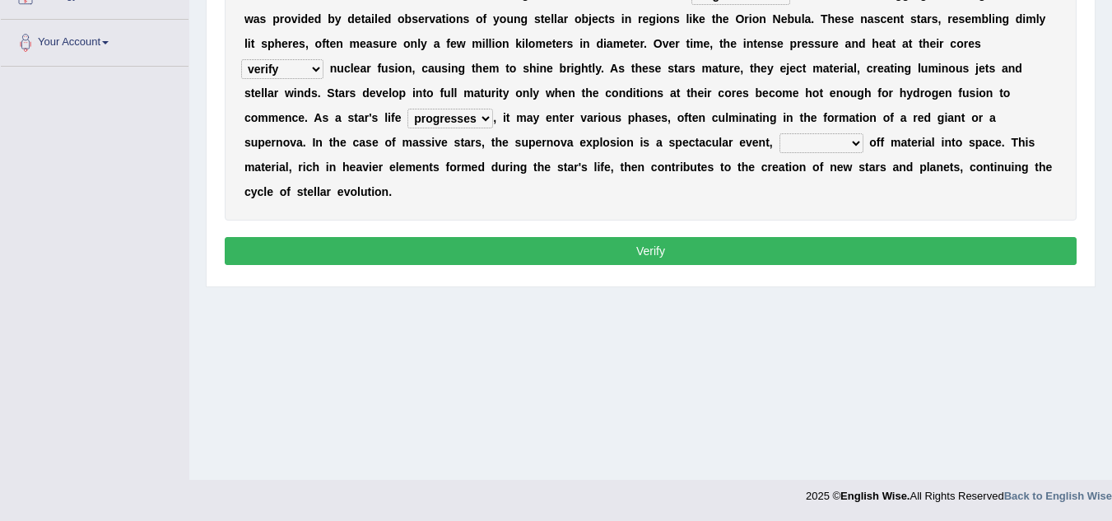
select select "turning"
click at [779, 133] on select "turning channeling hauling casting" at bounding box center [821, 143] width 84 height 20
click at [798, 237] on button "Verify" at bounding box center [651, 251] width 852 height 28
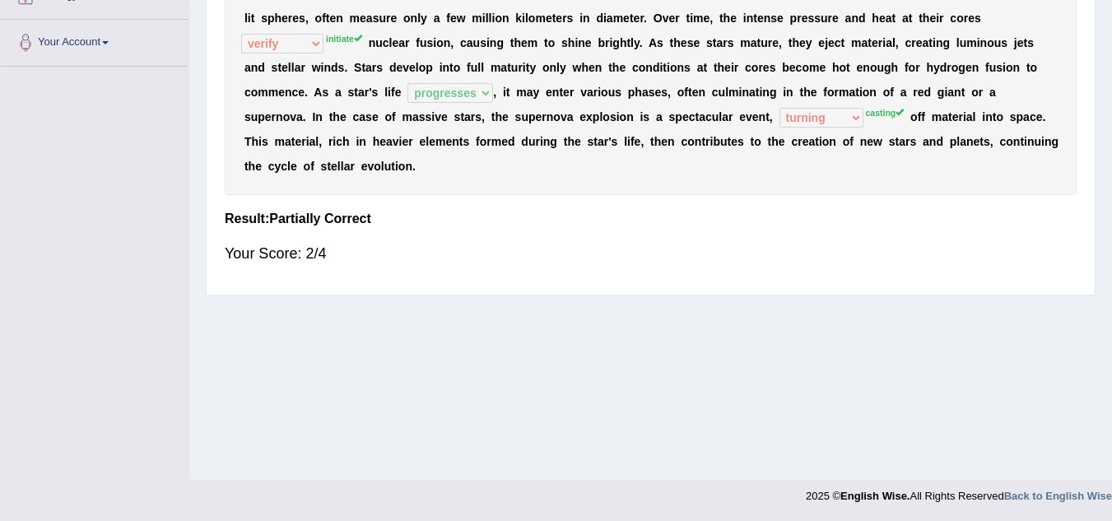
scroll to position [0, 0]
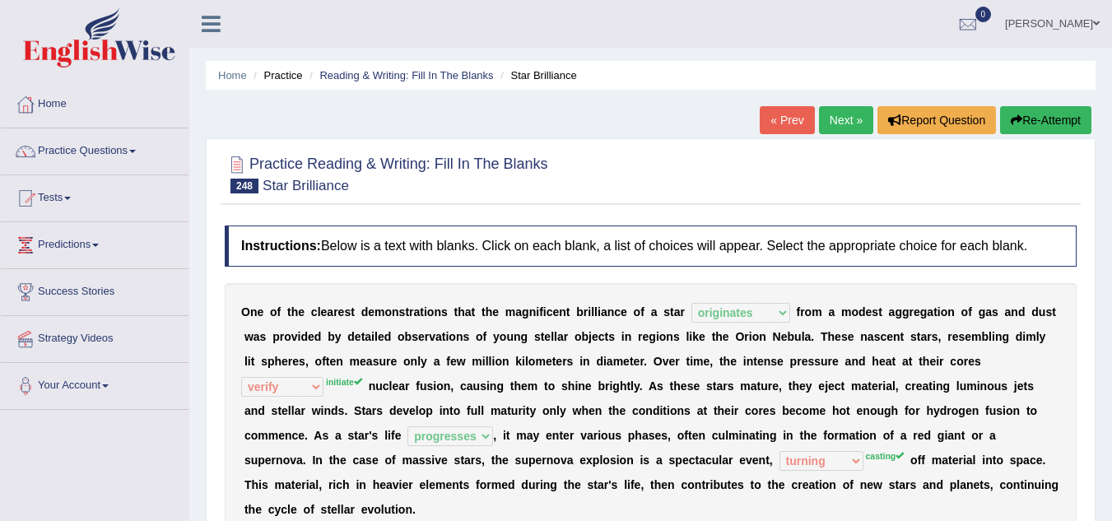
click at [838, 118] on link "Next »" at bounding box center [846, 120] width 54 height 28
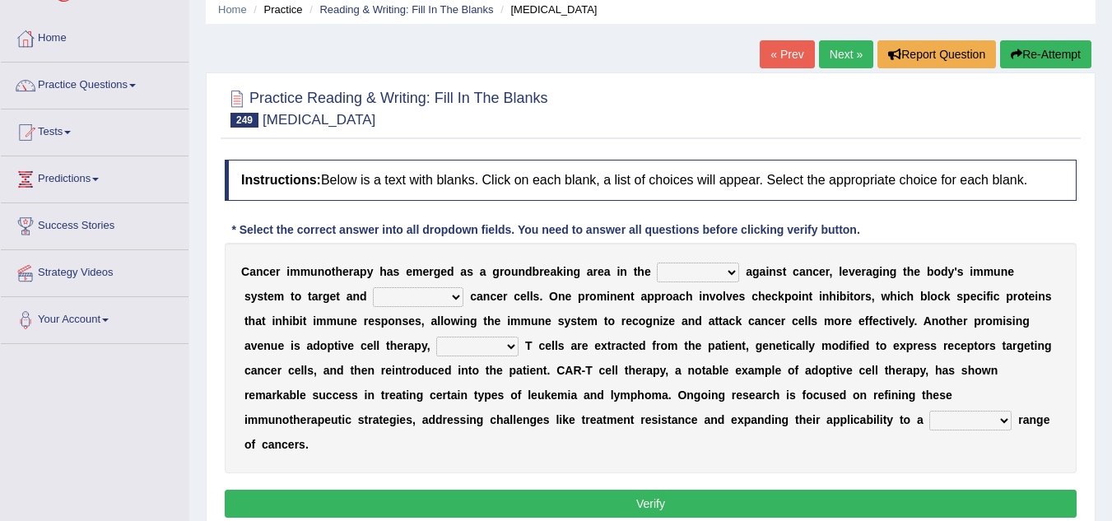
scroll to position [99, 0]
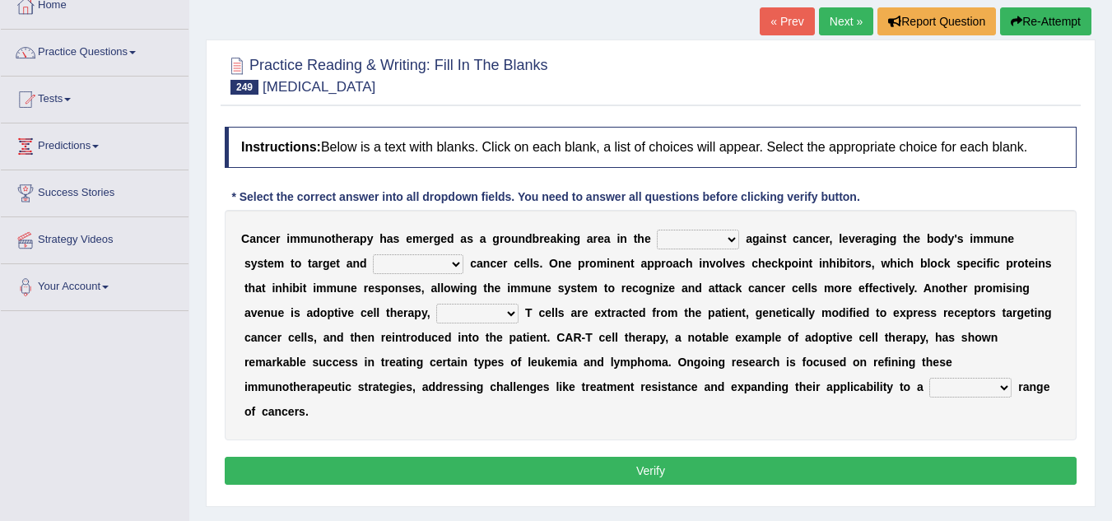
click at [732, 235] on select "life fight cure journey" at bounding box center [698, 240] width 82 height 20
select select "fight"
click at [657, 230] on select "life fight cure journey" at bounding box center [698, 240] width 82 height 20
click at [456, 262] on select "eliminate camouflage nurture synchronize" at bounding box center [418, 264] width 91 height 20
select select "eliminate"
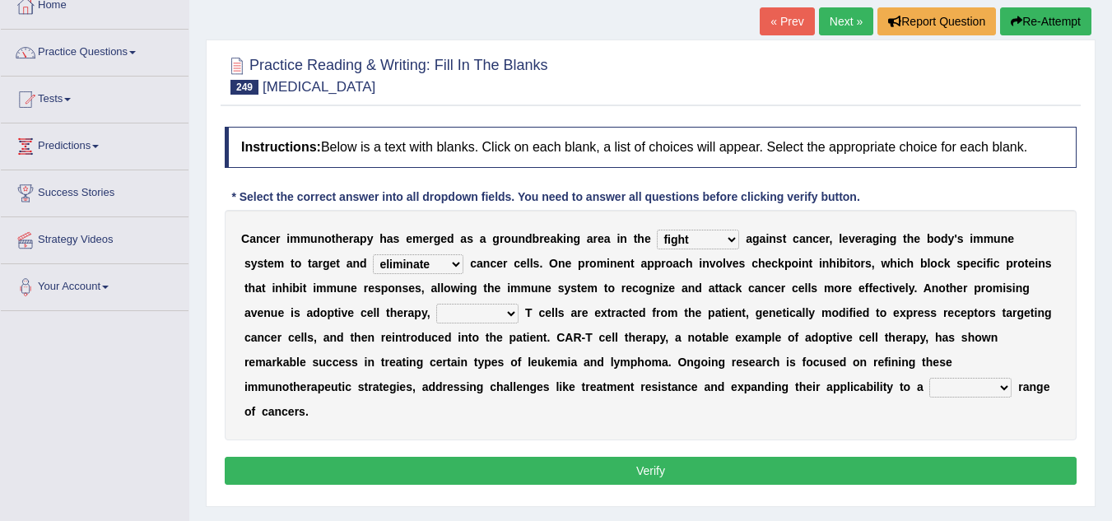
click at [373, 254] on select "eliminate camouflage nurture synchronize" at bounding box center [418, 264] width 91 height 20
click at [508, 314] on select "in that while where which" at bounding box center [477, 314] width 82 height 20
select select "where"
click at [436, 304] on select "in that while where which" at bounding box center [477, 314] width 82 height 20
click at [999, 393] on select "broader sharper heavier deeper" at bounding box center [970, 388] width 82 height 20
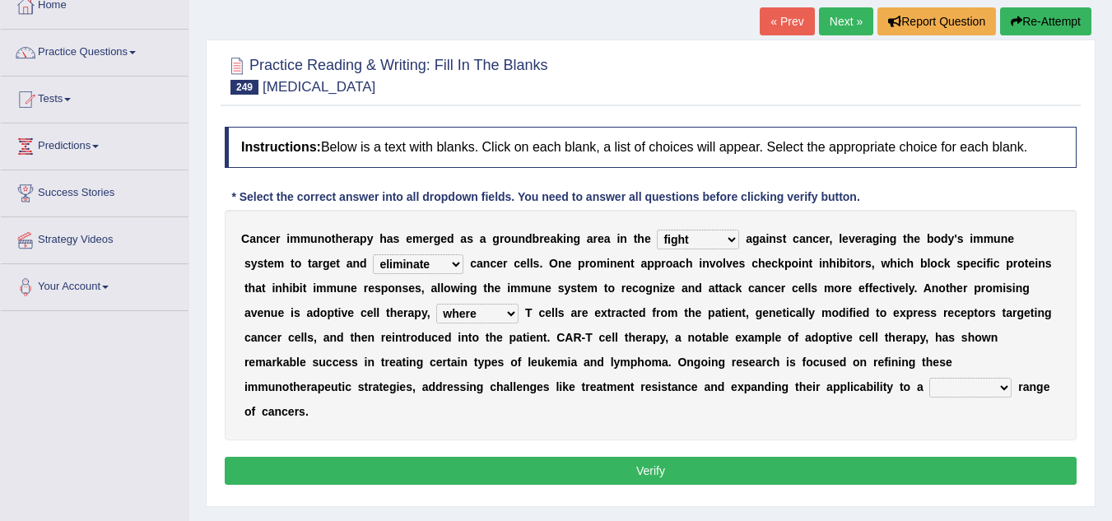
select select "broader"
click at [929, 378] on select "broader sharper heavier deeper" at bounding box center [970, 388] width 82 height 20
click at [900, 468] on button "Verify" at bounding box center [651, 471] width 852 height 28
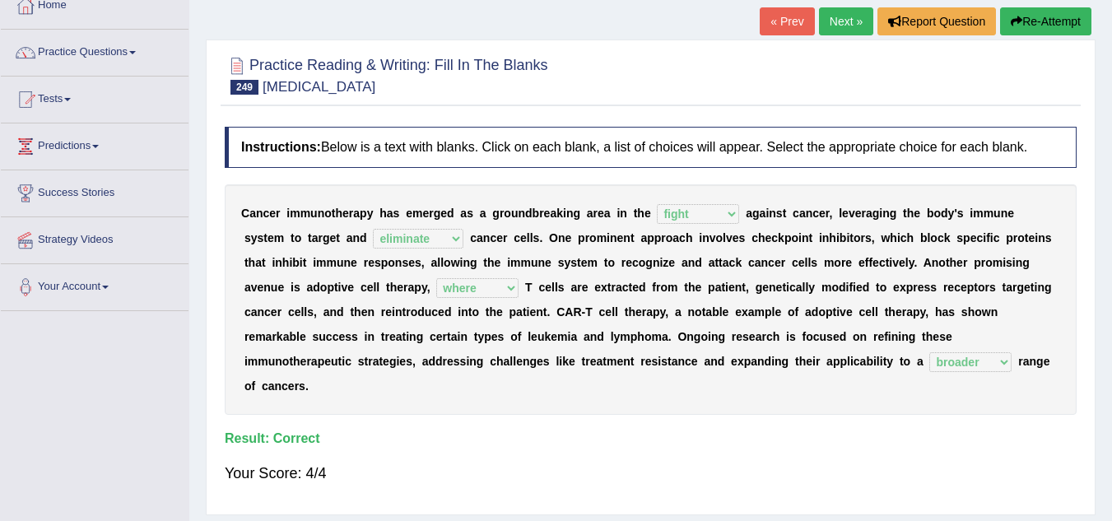
click at [837, 14] on link "Next »" at bounding box center [846, 21] width 54 height 28
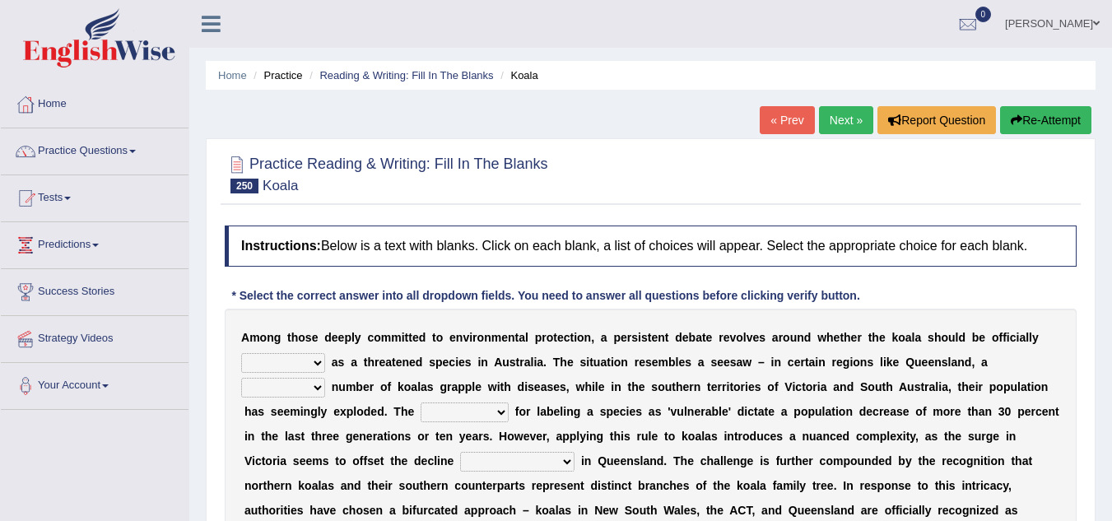
click at [315, 361] on select "designated welcomed submitted celebrated" at bounding box center [283, 363] width 84 height 20
select select "designated"
click at [241, 353] on select "designated welcomed submitted celebrated" at bounding box center [283, 363] width 84 height 20
click at [317, 390] on select "main substantial permanent vital" at bounding box center [283, 388] width 84 height 20
select select "substantial"
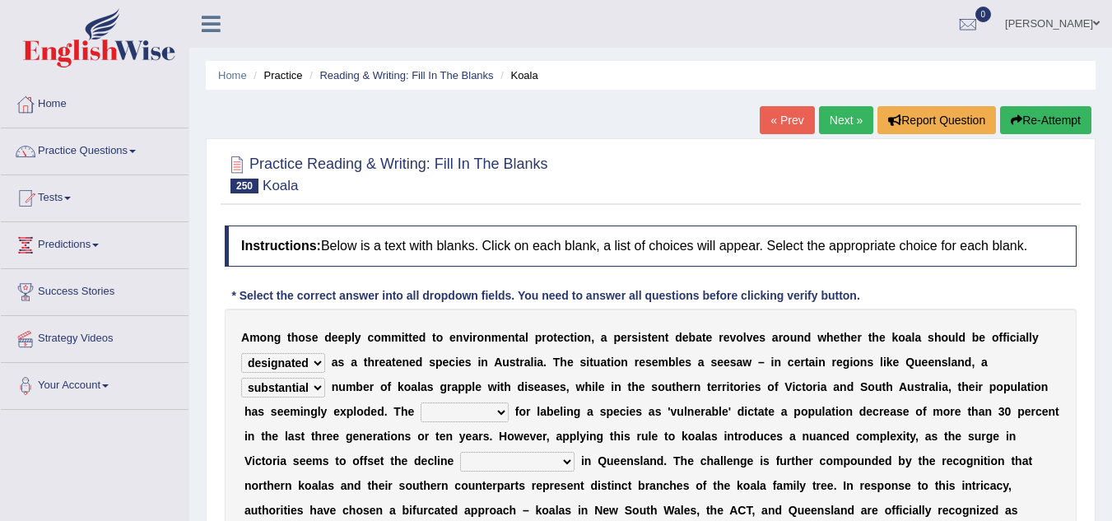
click at [241, 378] on select "main substantial permanent vital" at bounding box center [283, 388] width 84 height 20
click at [505, 412] on select "climates criteria relations phenomena" at bounding box center [465, 412] width 88 height 20
click at [421, 402] on select "climates criteria relations phenomena" at bounding box center [465, 412] width 88 height 20
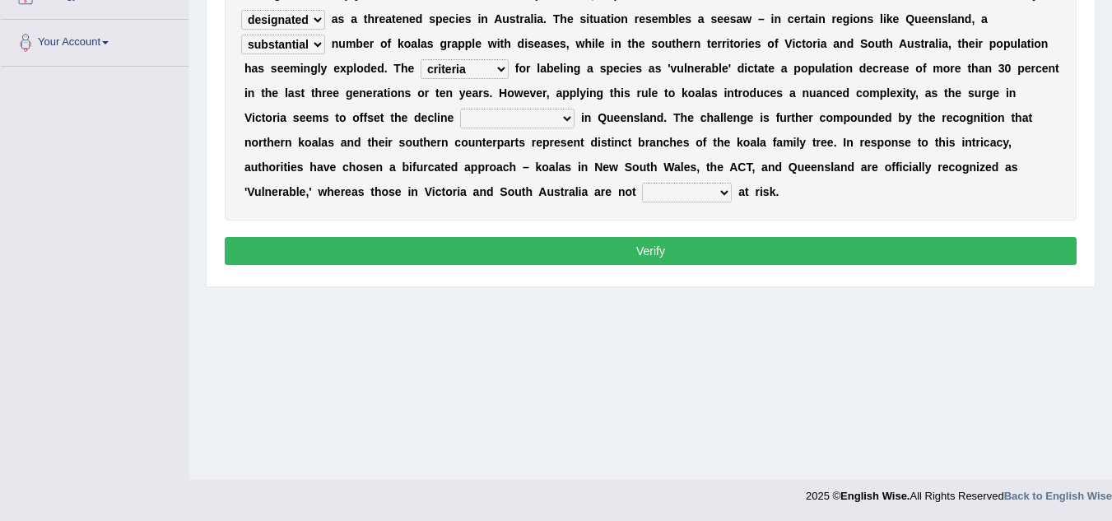
select select "climates"
click at [569, 118] on select "observed observing that observed which observing" at bounding box center [517, 119] width 114 height 20
select select "observing"
click at [460, 109] on select "observed observing that observed which observing" at bounding box center [517, 119] width 114 height 20
click at [725, 188] on select "normalized deemed stored represented" at bounding box center [687, 193] width 90 height 20
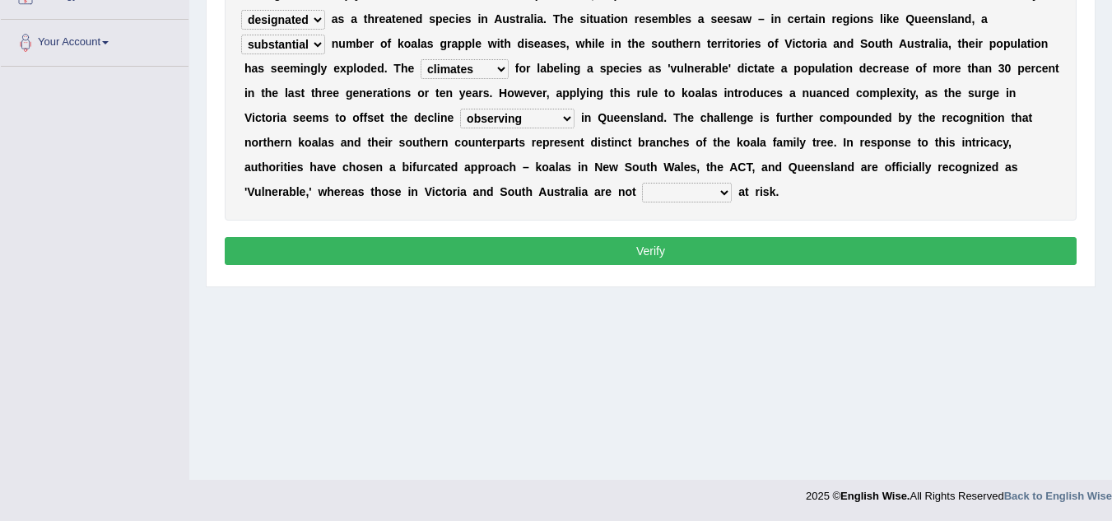
select select "represented"
click at [642, 183] on select "normalized deemed stored represented" at bounding box center [687, 193] width 90 height 20
click at [701, 242] on button "Verify" at bounding box center [651, 251] width 852 height 28
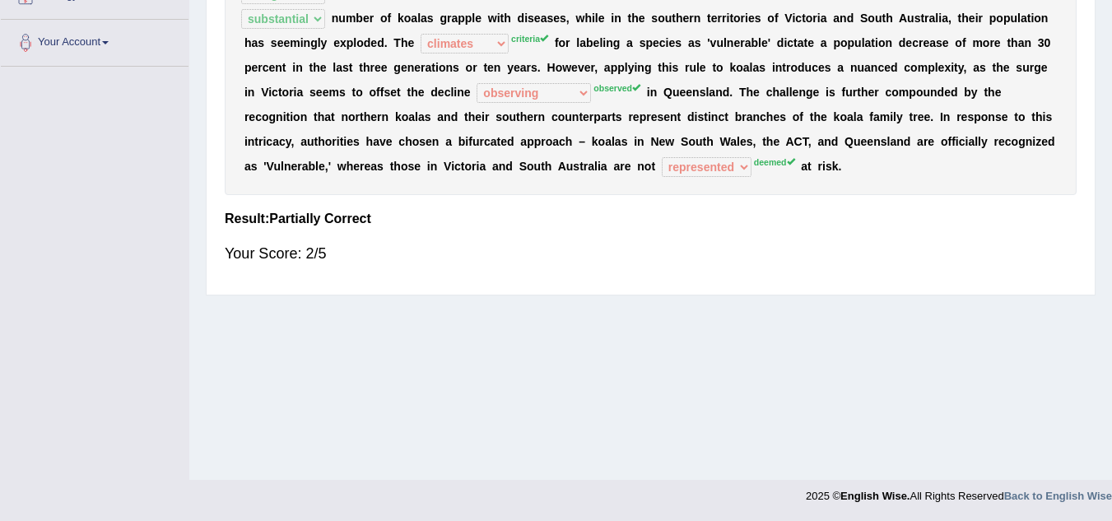
scroll to position [0, 0]
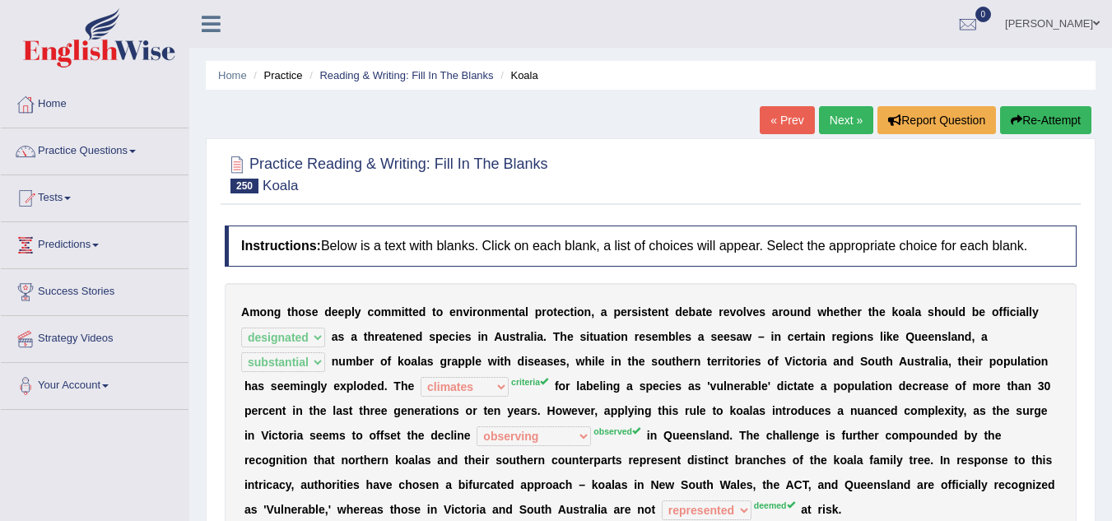
click at [788, 115] on link "« Prev" at bounding box center [787, 120] width 54 height 28
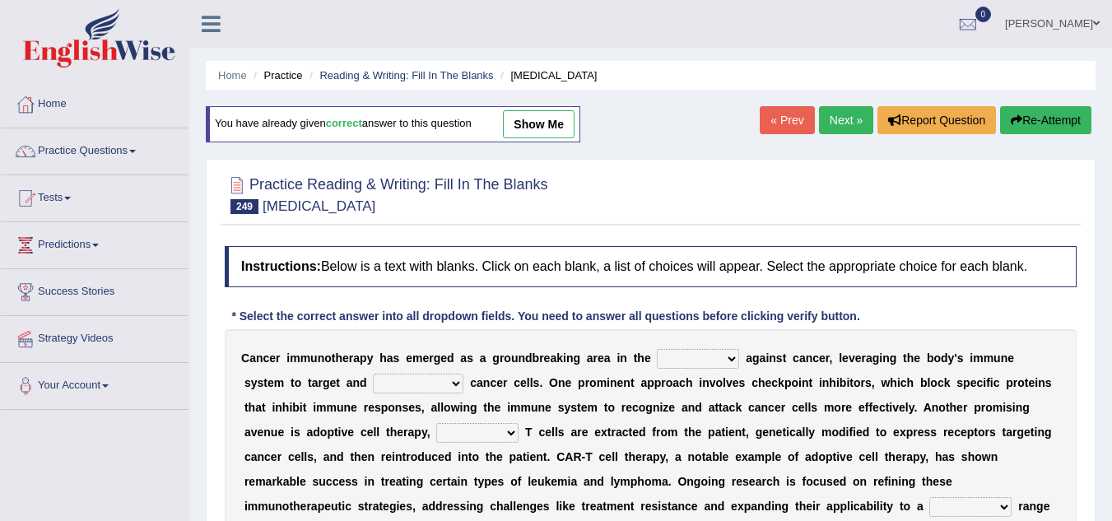
click at [732, 359] on select "life fight cure journey" at bounding box center [698, 359] width 82 height 20
click at [657, 349] on select "life fight cure journey" at bounding box center [698, 359] width 82 height 20
click at [732, 356] on select "life fight cure journey" at bounding box center [698, 359] width 82 height 20
select select "fight"
click at [657, 349] on select "life fight cure journey" at bounding box center [698, 359] width 82 height 20
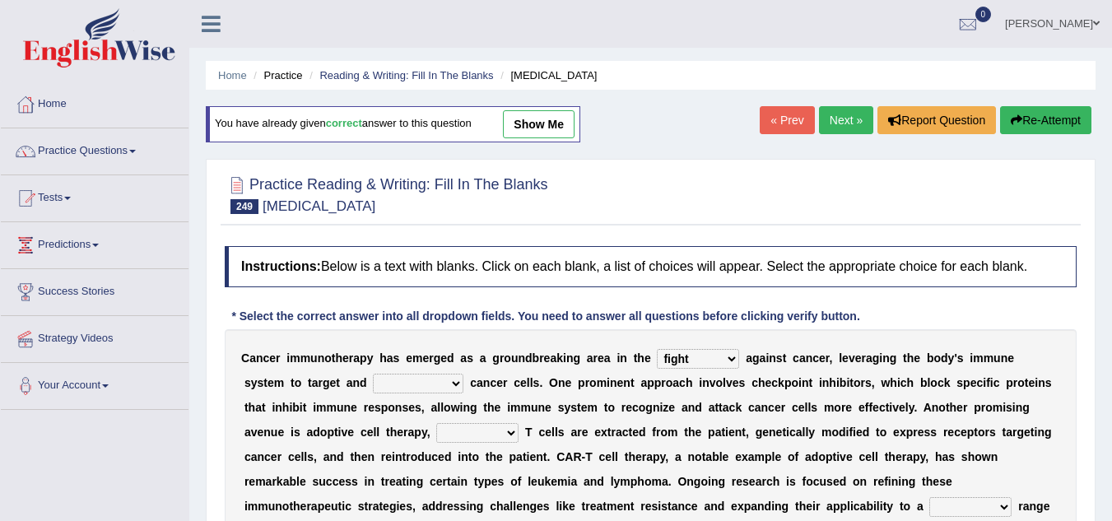
click at [455, 382] on select "eliminate camouflage nurture synchronize" at bounding box center [418, 384] width 91 height 20
click at [836, 114] on link "Next »" at bounding box center [846, 120] width 54 height 28
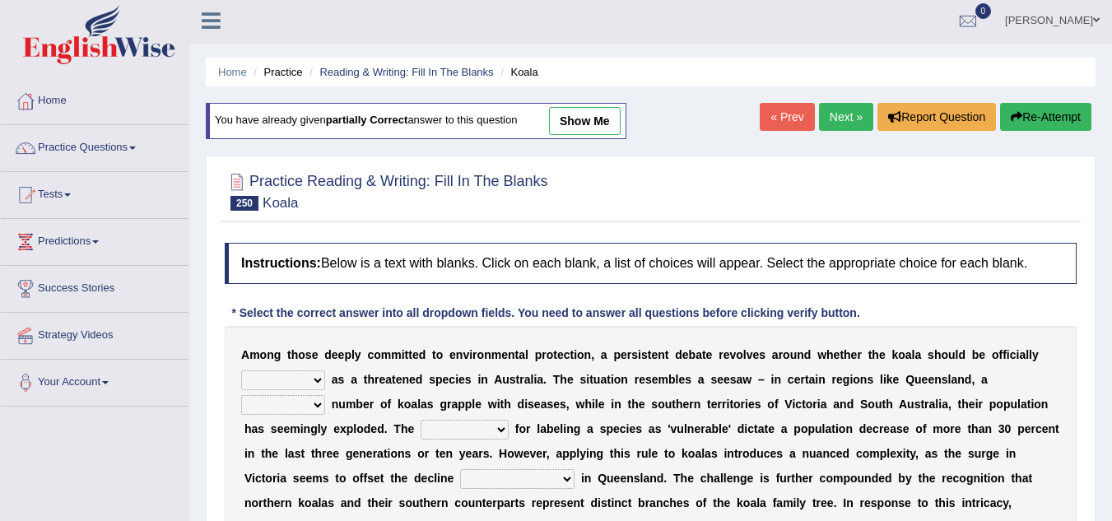
scroll to position [135, 0]
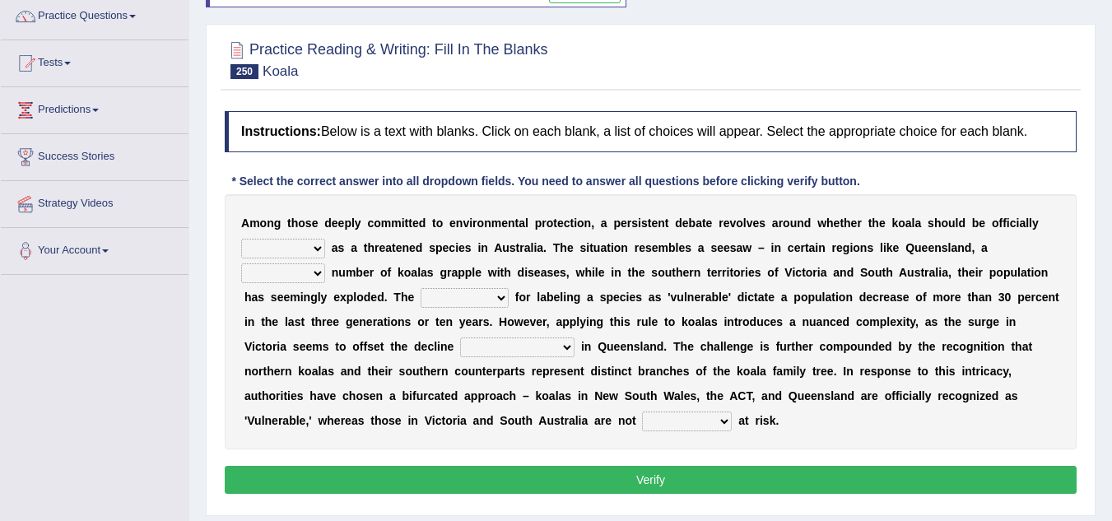
click at [314, 248] on select "designated welcomed submitted celebrated" at bounding box center [283, 249] width 84 height 20
select select "designated"
click at [241, 239] on select "designated welcomed submitted celebrated" at bounding box center [283, 249] width 84 height 20
click at [317, 272] on select "main substantial permanent vital" at bounding box center [283, 273] width 84 height 20
select select "substantial"
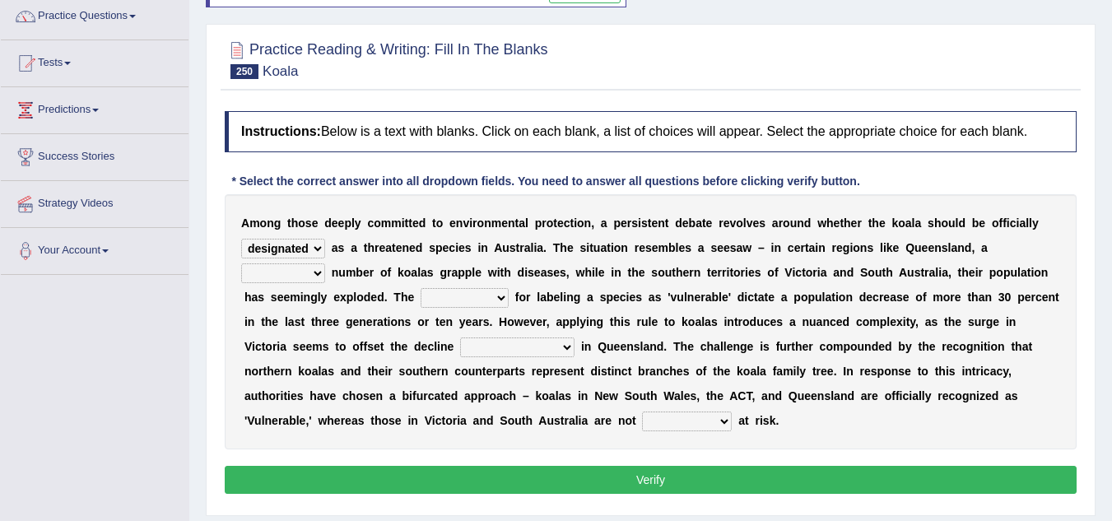
click at [241, 263] on select "main substantial permanent vital" at bounding box center [283, 273] width 84 height 20
click at [491, 295] on select "climates criteria relations phenomena" at bounding box center [465, 298] width 88 height 20
select select "criteria"
click at [421, 288] on select "climates criteria relations phenomena" at bounding box center [465, 298] width 88 height 20
click at [571, 346] on select "observed observing that observed which observing" at bounding box center [517, 347] width 114 height 20
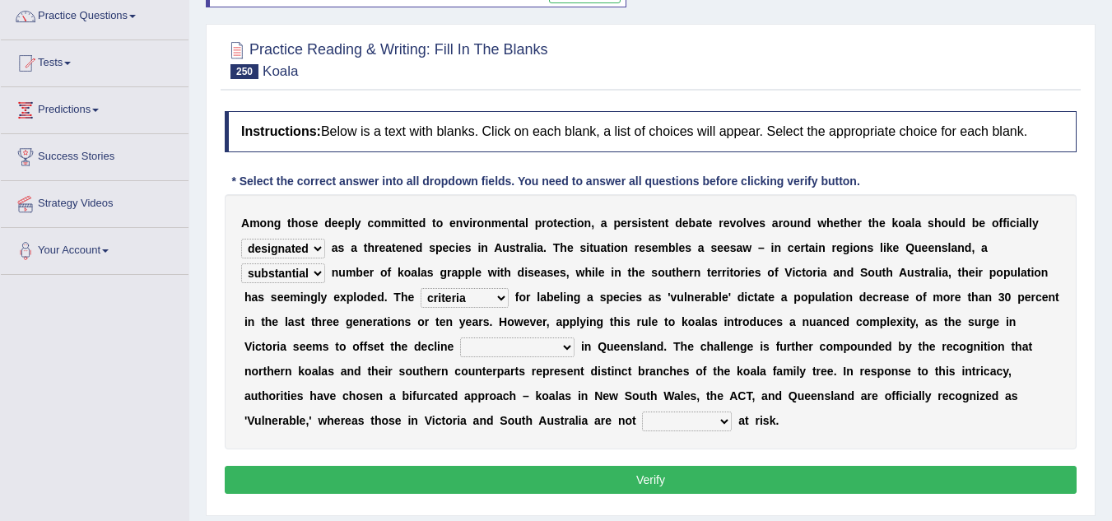
select select "observed"
click at [460, 337] on select "observed observing that observed which observing" at bounding box center [517, 347] width 114 height 20
click at [723, 418] on select "normalized deemed stored represented" at bounding box center [687, 422] width 90 height 20
select select "deemed"
click at [642, 412] on select "normalized deemed stored represented" at bounding box center [687, 422] width 90 height 20
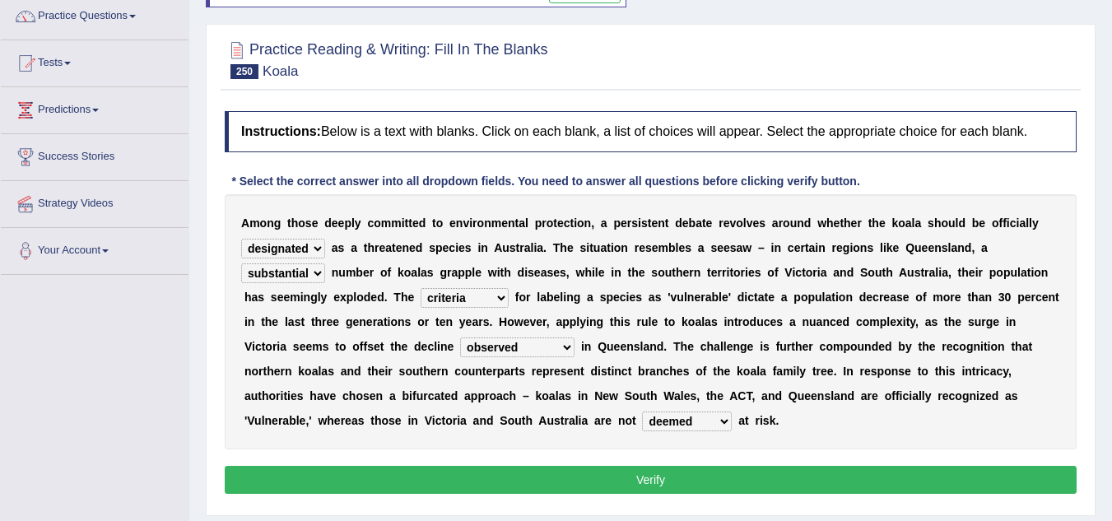
click at [695, 482] on button "Verify" at bounding box center [651, 480] width 852 height 28
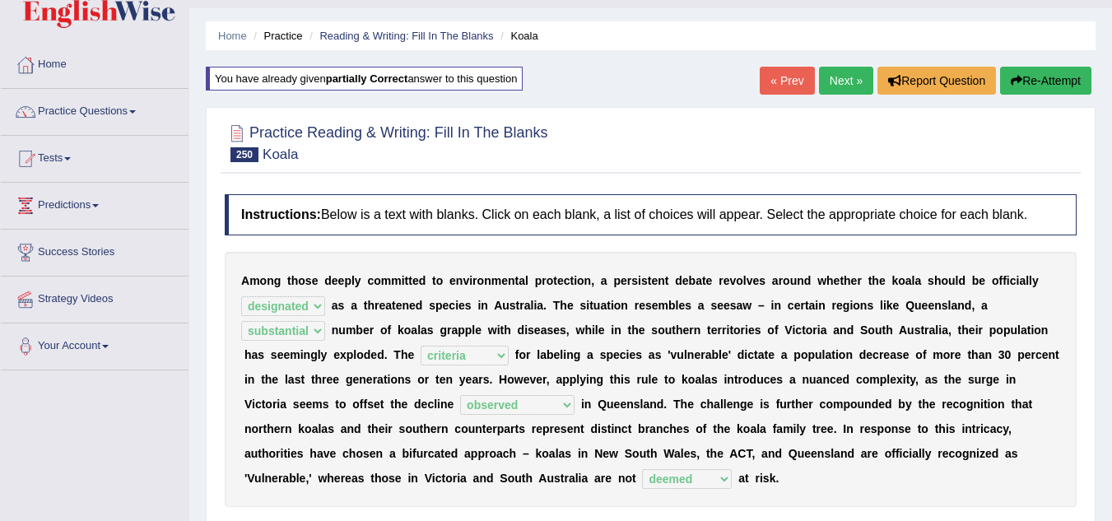
scroll to position [0, 0]
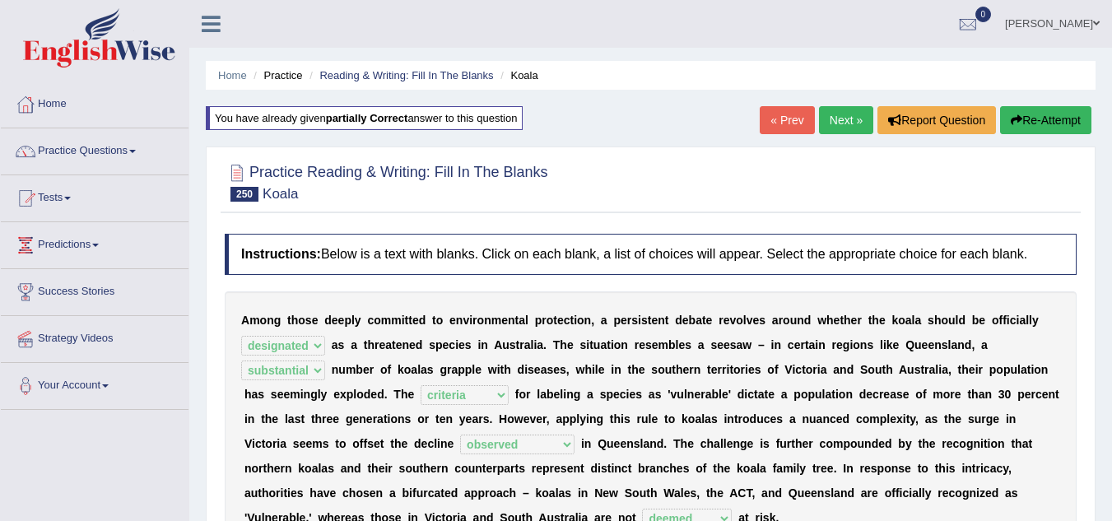
click at [848, 115] on link "Next »" at bounding box center [846, 120] width 54 height 28
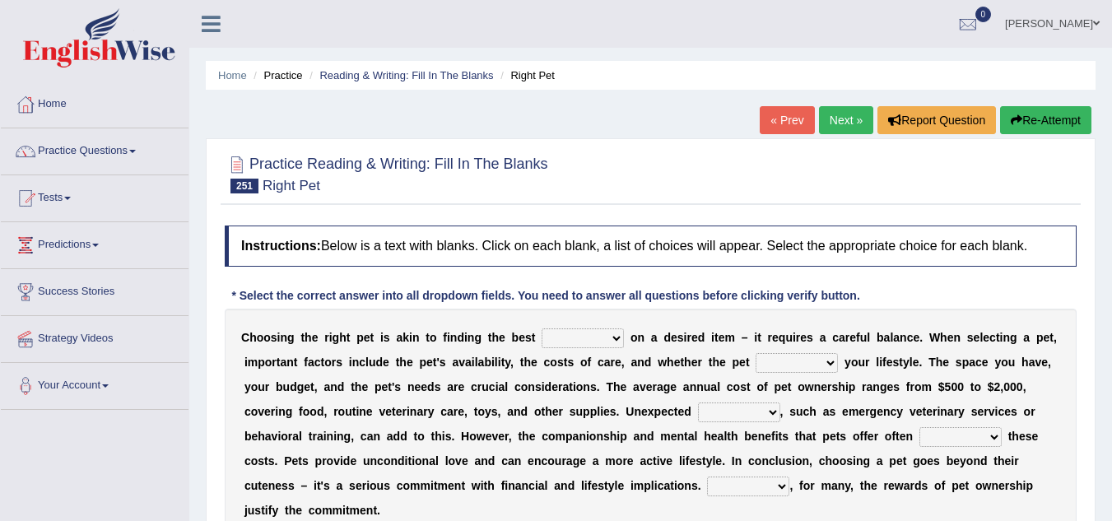
scroll to position [33, 0]
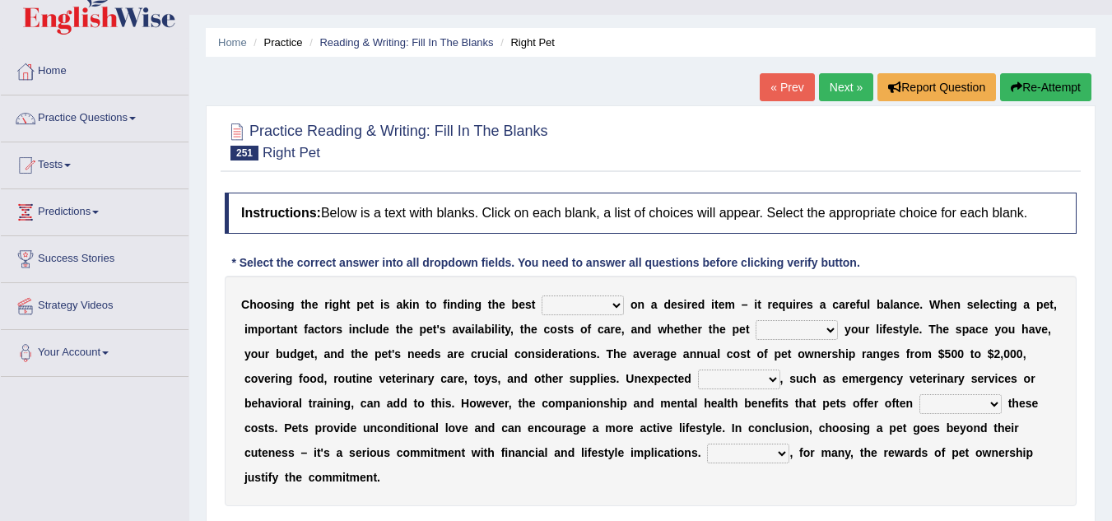
click at [616, 305] on select "deal recipe post theory" at bounding box center [583, 305] width 82 height 20
select select "theory"
click at [542, 295] on select "deal recipe post theory" at bounding box center [583, 305] width 82 height 20
click at [835, 326] on select "fills defies fits expects" at bounding box center [797, 330] width 82 height 20
select select "fits"
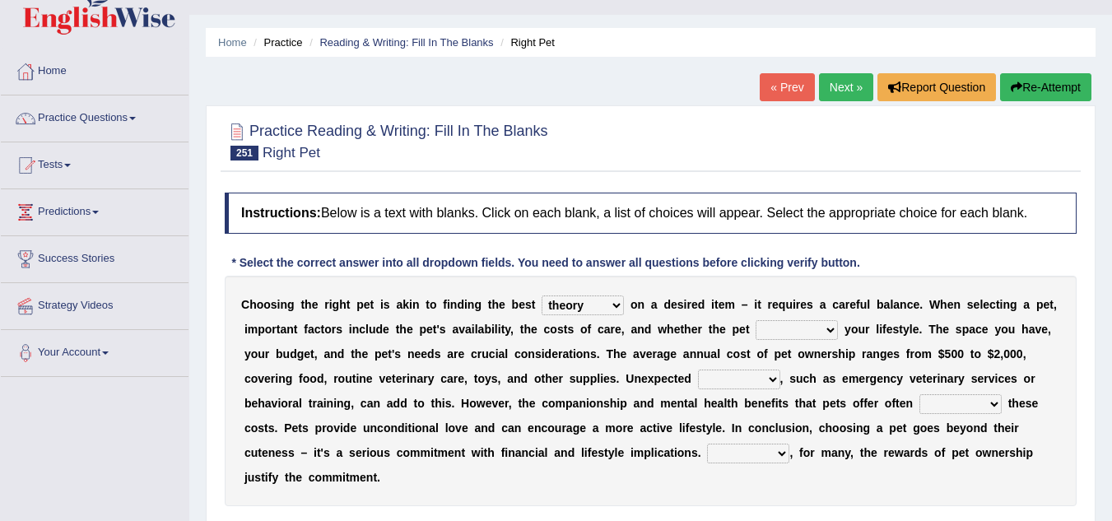
click at [756, 320] on select "fills defies fits expects" at bounding box center [797, 330] width 82 height 20
click at [775, 375] on select "expenses bonuses conflicts charts" at bounding box center [739, 380] width 82 height 20
select select "expenses"
click at [698, 370] on select "expenses bonuses conflicts charts" at bounding box center [739, 380] width 82 height 20
click at [774, 379] on select "expenses bonuses conflicts charts" at bounding box center [739, 380] width 82 height 20
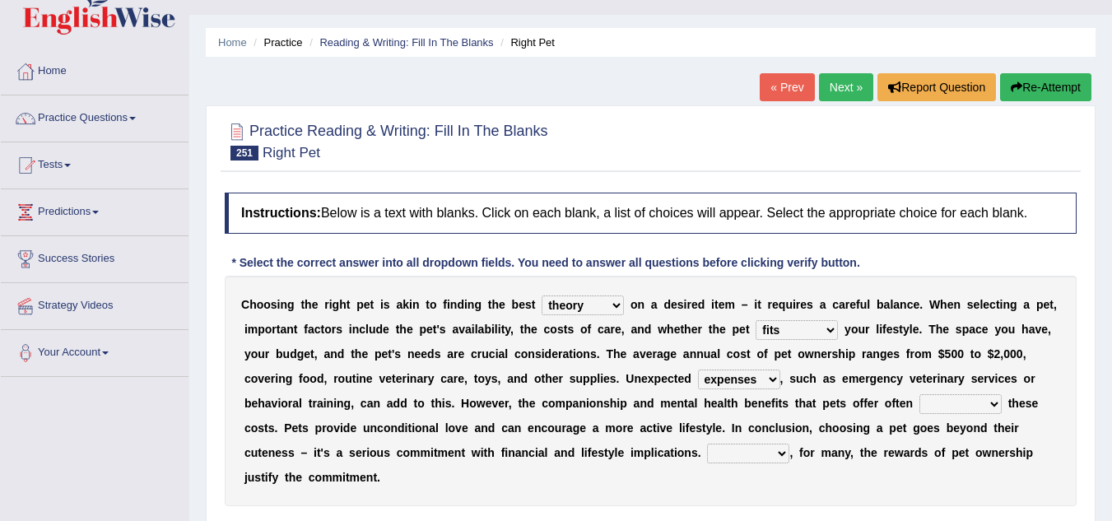
click at [992, 400] on select "appear assume outweigh stretch" at bounding box center [960, 404] width 82 height 20
select select "appear"
click at [919, 394] on select "appear assume outweigh stretch" at bounding box center [960, 404] width 82 height 20
click at [784, 451] on select "Yet In addition That is Despite" at bounding box center [748, 454] width 82 height 20
select select "Despite"
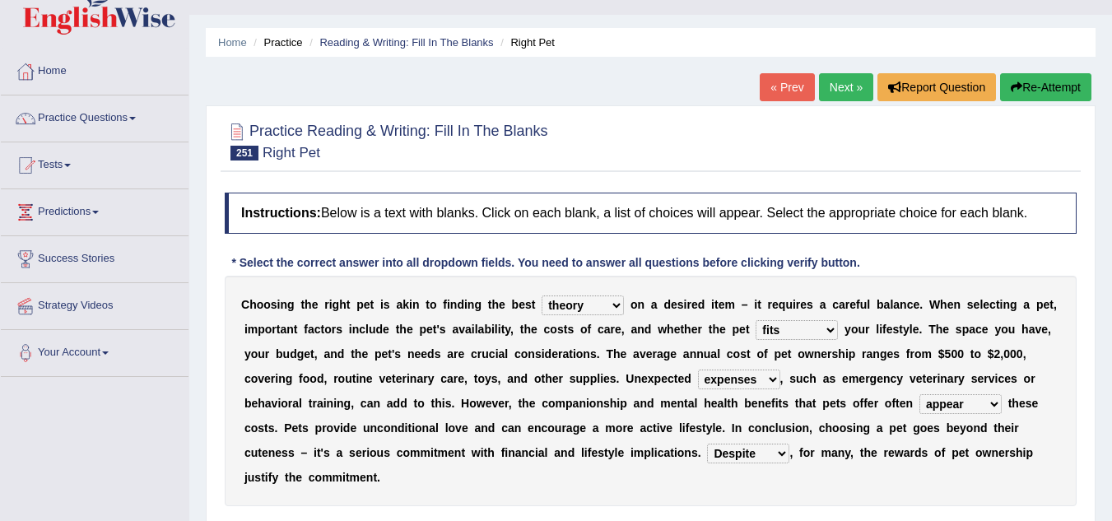
click at [707, 444] on select "Yet In addition That is Despite" at bounding box center [748, 454] width 82 height 20
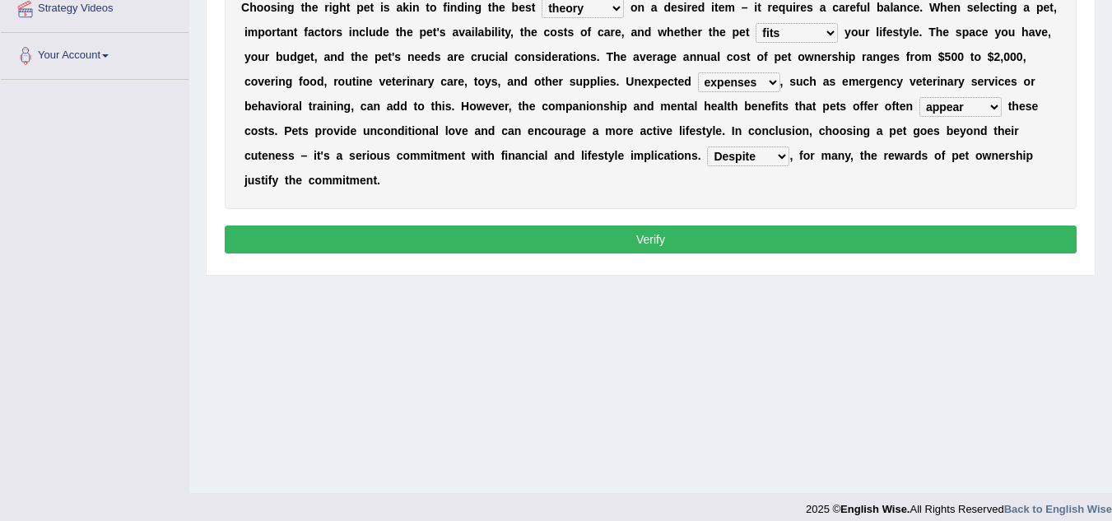
scroll to position [343, 0]
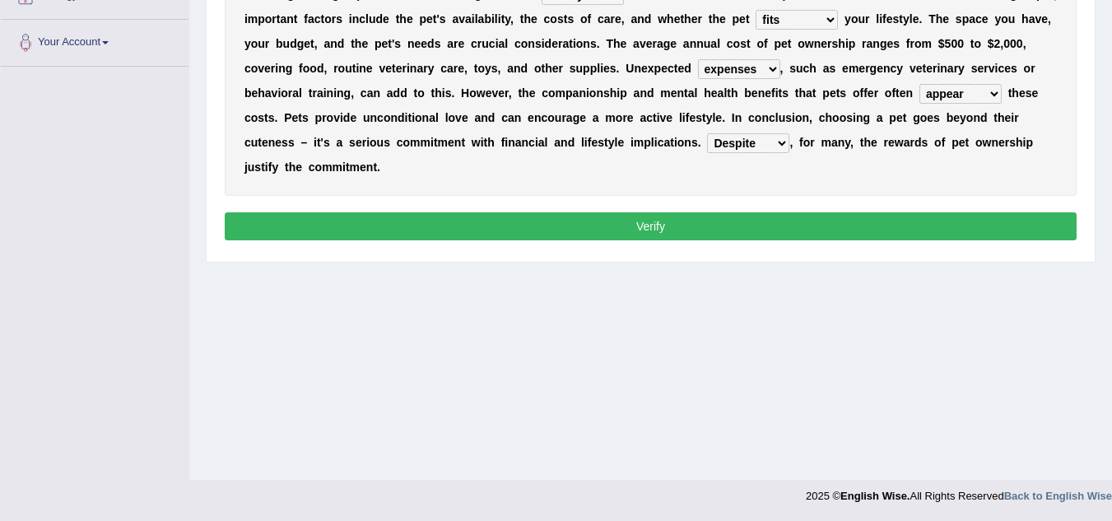
click at [807, 219] on button "Verify" at bounding box center [651, 226] width 852 height 28
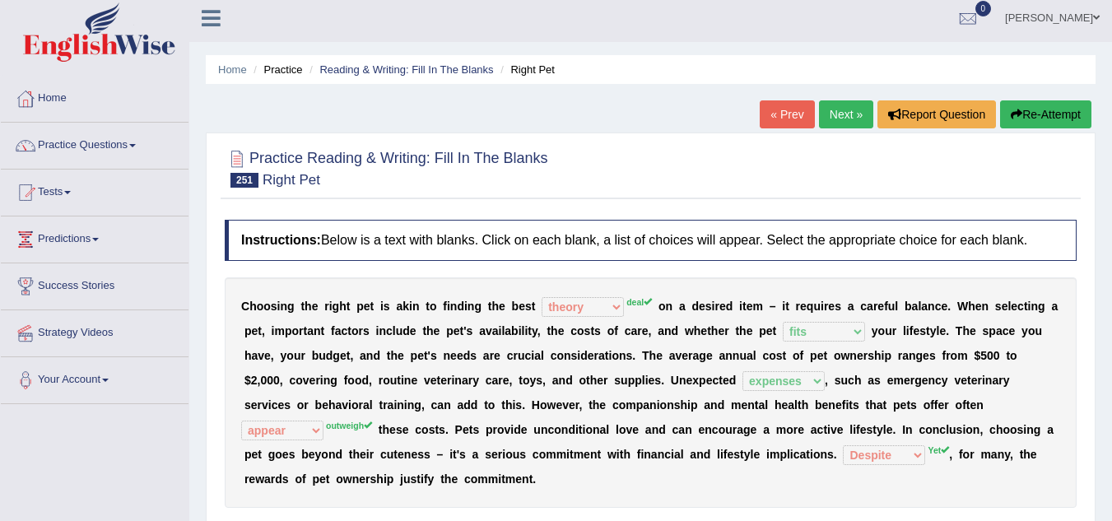
scroll to position [0, 0]
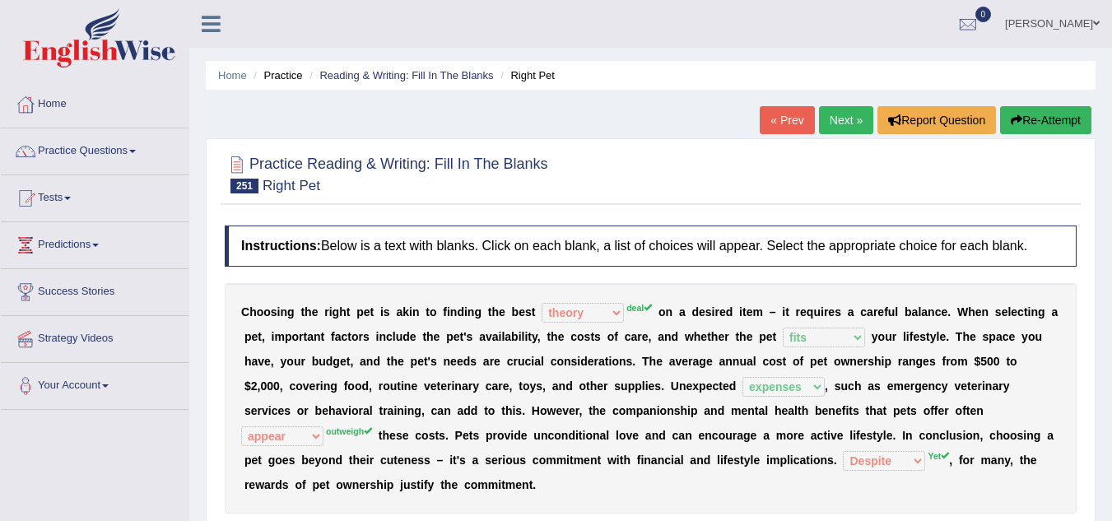
click at [846, 111] on link "Next »" at bounding box center [846, 120] width 54 height 28
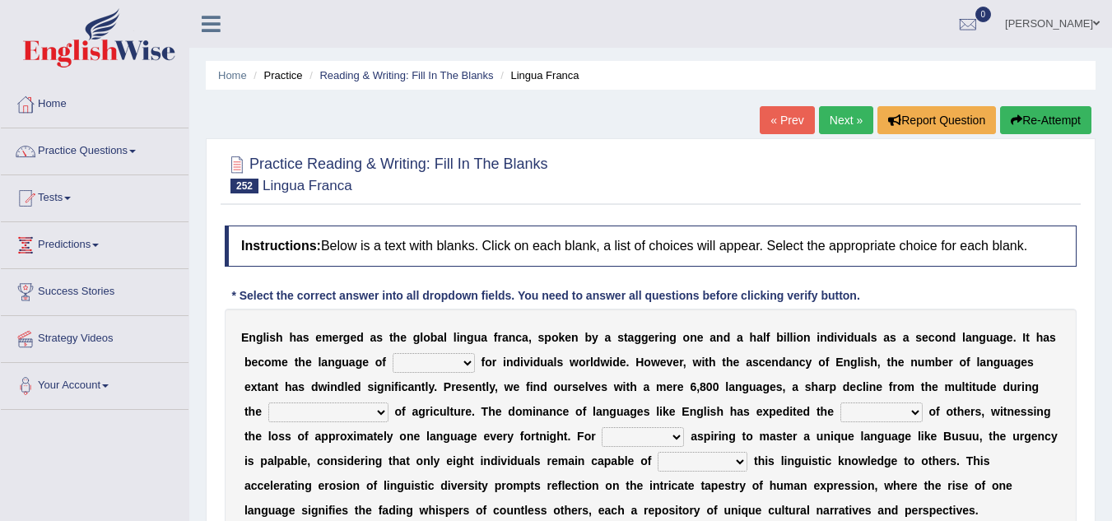
click at [468, 363] on select "selection speech message choice" at bounding box center [434, 363] width 82 height 20
select select "speech"
click at [393, 353] on select "selection speech message choice" at bounding box center [434, 363] width 82 height 20
click at [342, 410] on select "summit harvest joy dawn" at bounding box center [328, 412] width 120 height 20
select select "harvest"
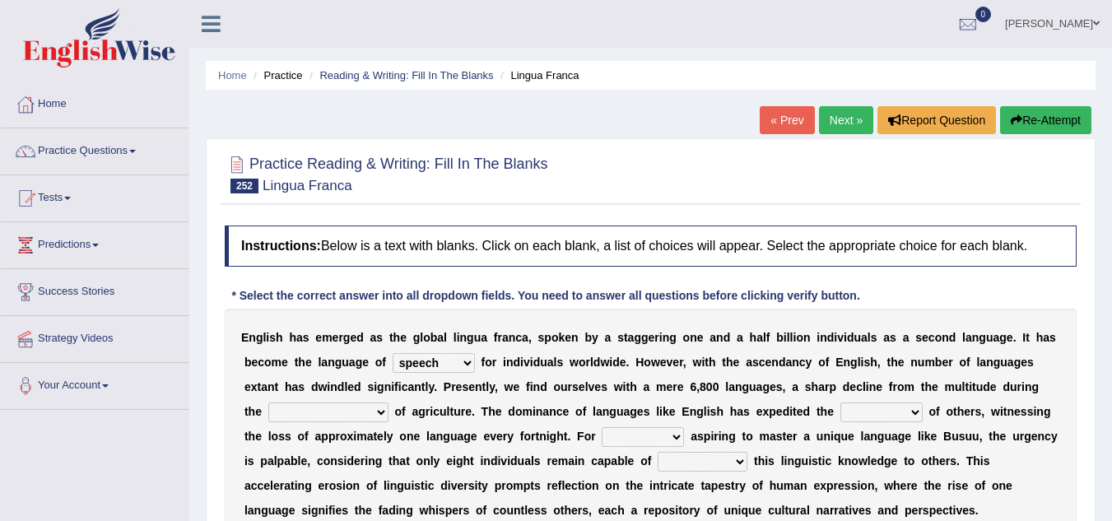
click at [268, 402] on select "summit harvest joy dawn" at bounding box center [328, 412] width 120 height 20
click at [879, 410] on select "synthesis policy episode demise" at bounding box center [881, 412] width 82 height 20
select select "policy"
click at [840, 402] on select "synthesis policy episode demise" at bounding box center [881, 412] width 82 height 20
click at [654, 435] on select "they those whose them" at bounding box center [643, 437] width 82 height 20
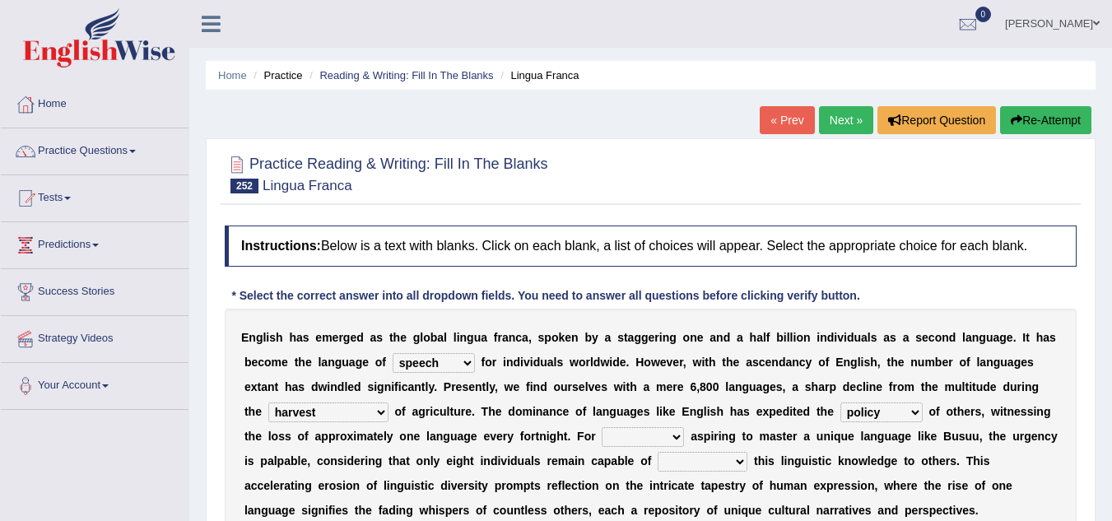
select select "those"
click at [602, 427] on select "they those whose them" at bounding box center [643, 437] width 82 height 20
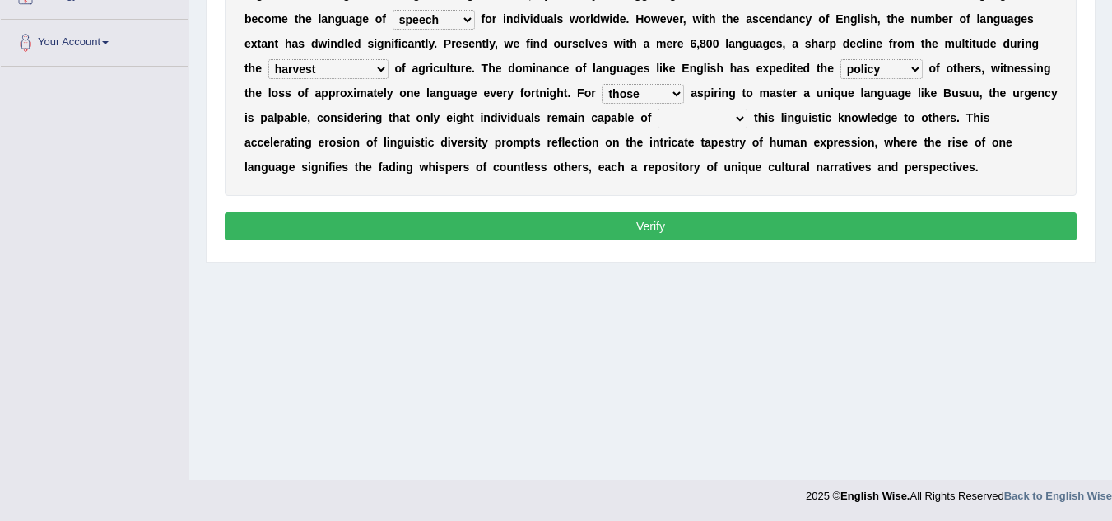
click at [723, 119] on select "cooperating imparting comprising attributing" at bounding box center [703, 119] width 90 height 20
select select "cooperating"
click at [658, 109] on select "cooperating imparting comprising attributing" at bounding box center [703, 119] width 90 height 20
click at [715, 223] on button "Verify" at bounding box center [651, 226] width 852 height 28
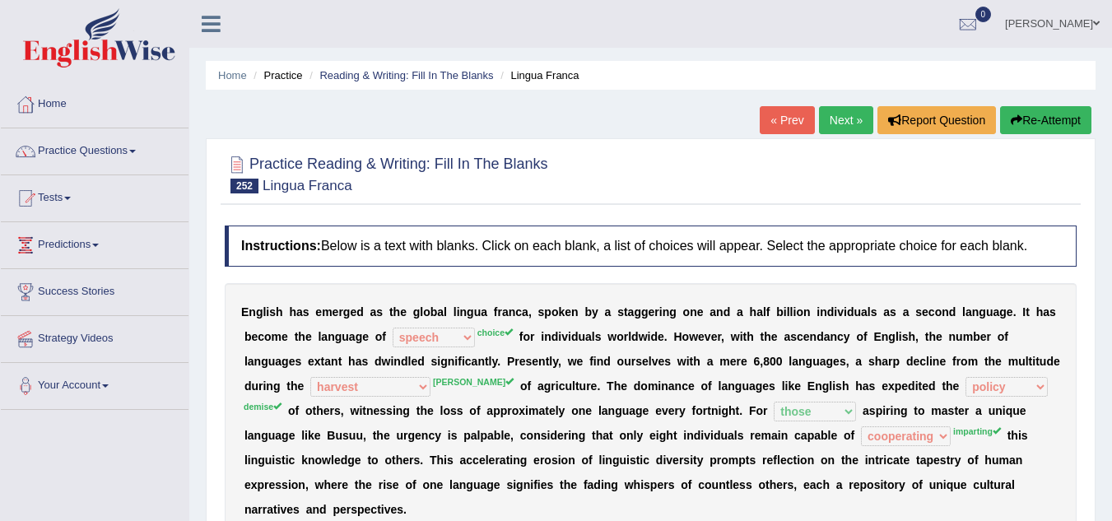
scroll to position [33, 0]
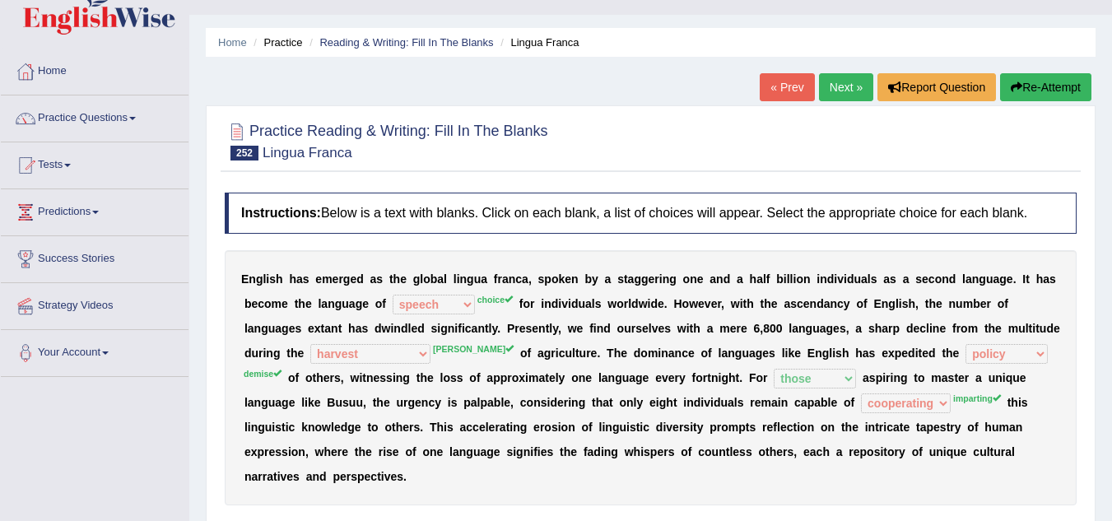
click at [847, 83] on link "Next »" at bounding box center [846, 87] width 54 height 28
